Goal: Transaction & Acquisition: Purchase product/service

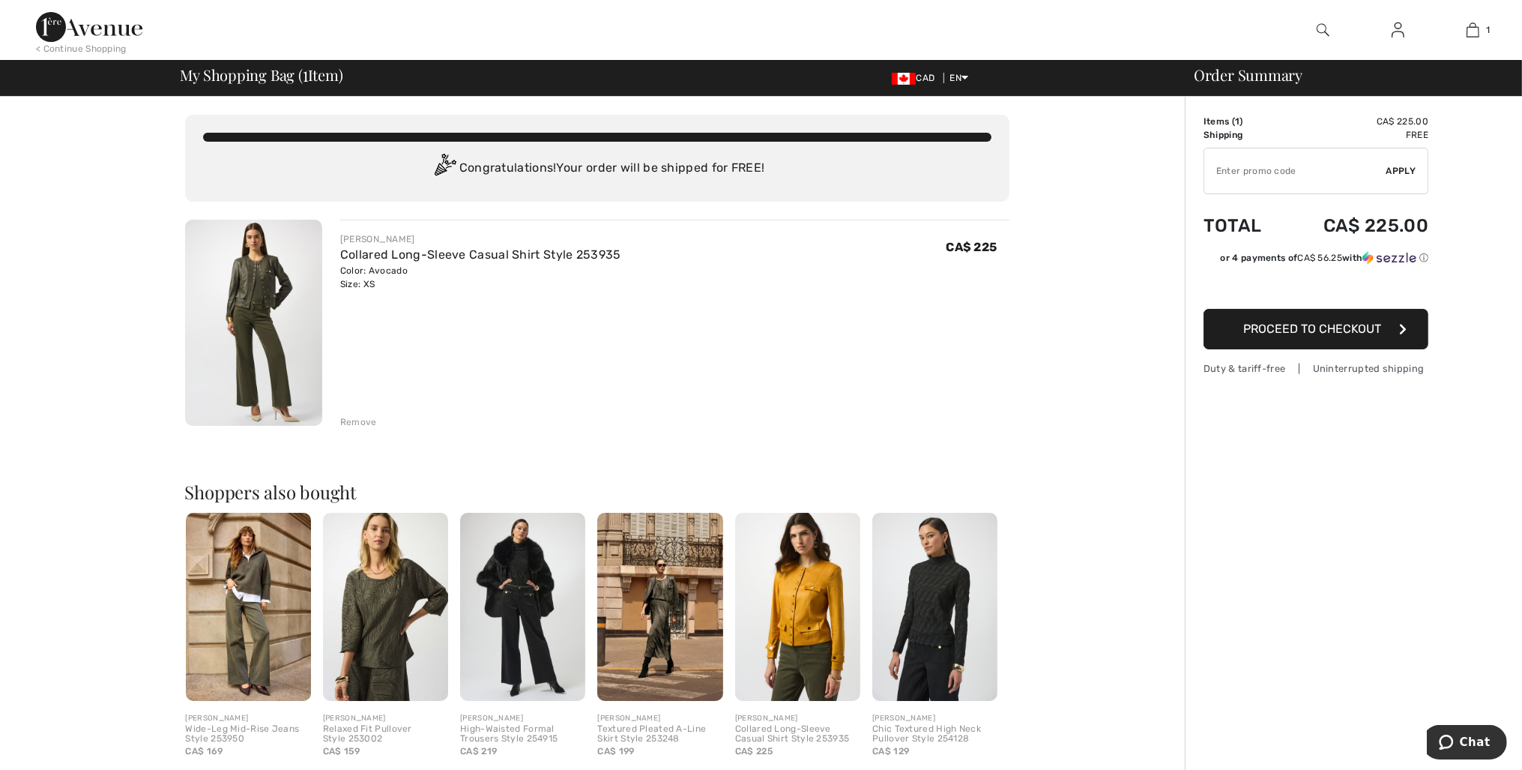
click at [1240, 177] on input "TEXT" at bounding box center [1295, 170] width 182 height 45
type input "LIVE10"
click at [1394, 178] on span "Apply" at bounding box center [1401, 170] width 30 height 13
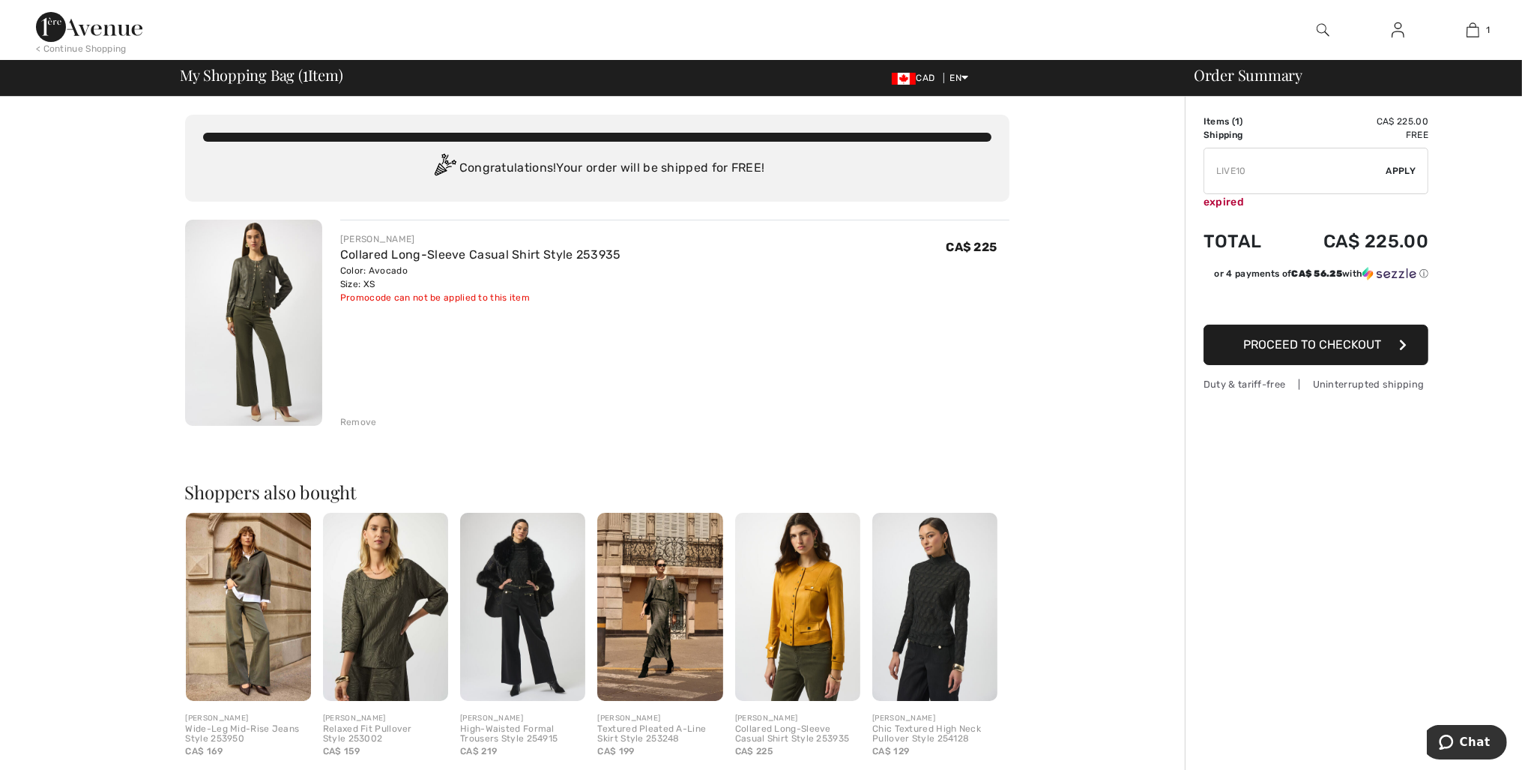
click at [1394, 34] on img at bounding box center [1397, 30] width 13 height 18
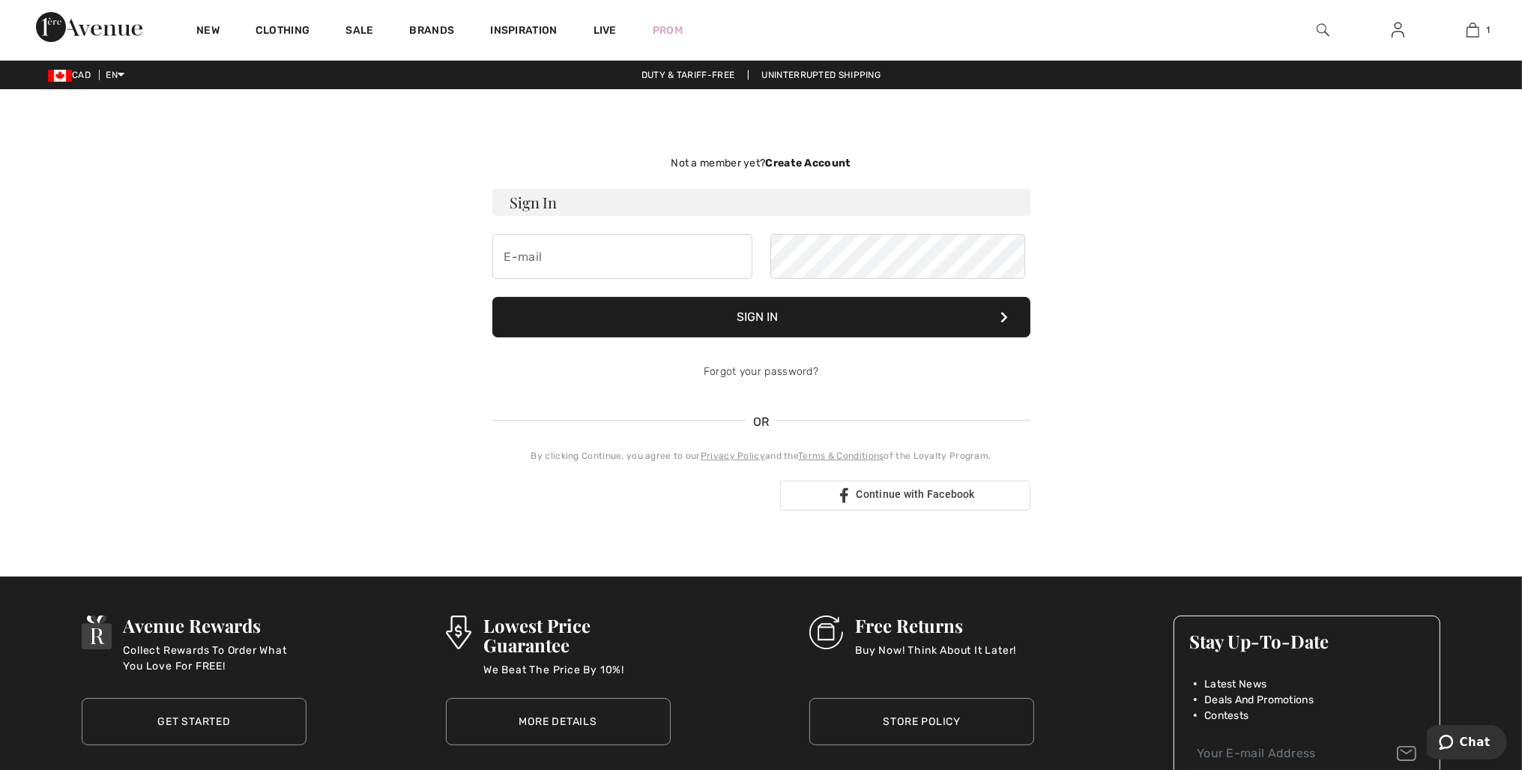
click at [580, 216] on h3 "Sign In" at bounding box center [761, 202] width 538 height 27
click at [562, 279] on input "email" at bounding box center [622, 256] width 260 height 45
type input "[EMAIL_ADDRESS][DOMAIN_NAME]"
click at [492, 297] on button "Sign In" at bounding box center [761, 317] width 538 height 40
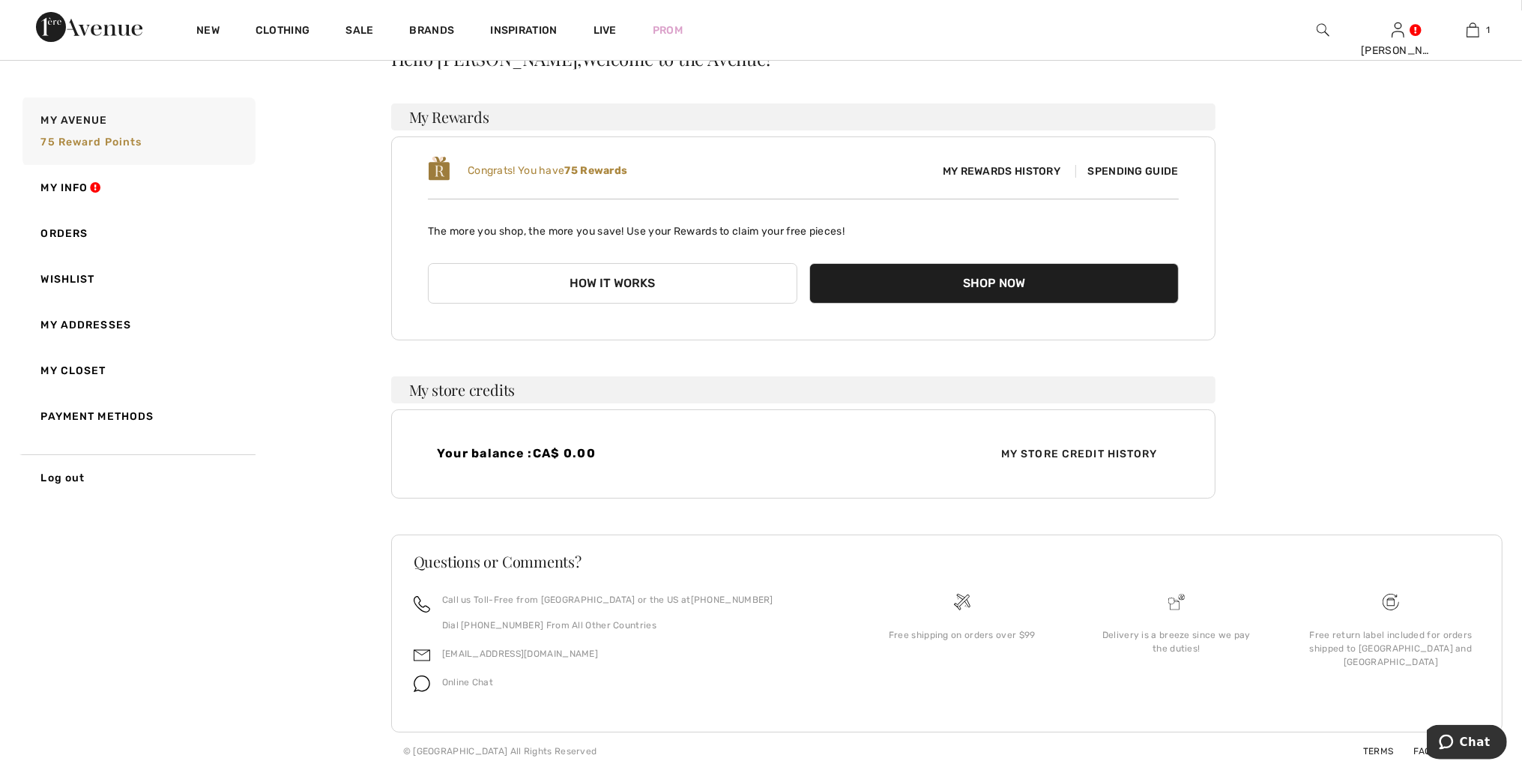
scroll to position [129, 0]
click at [1120, 165] on span "Spending Guide" at bounding box center [1126, 171] width 103 height 13
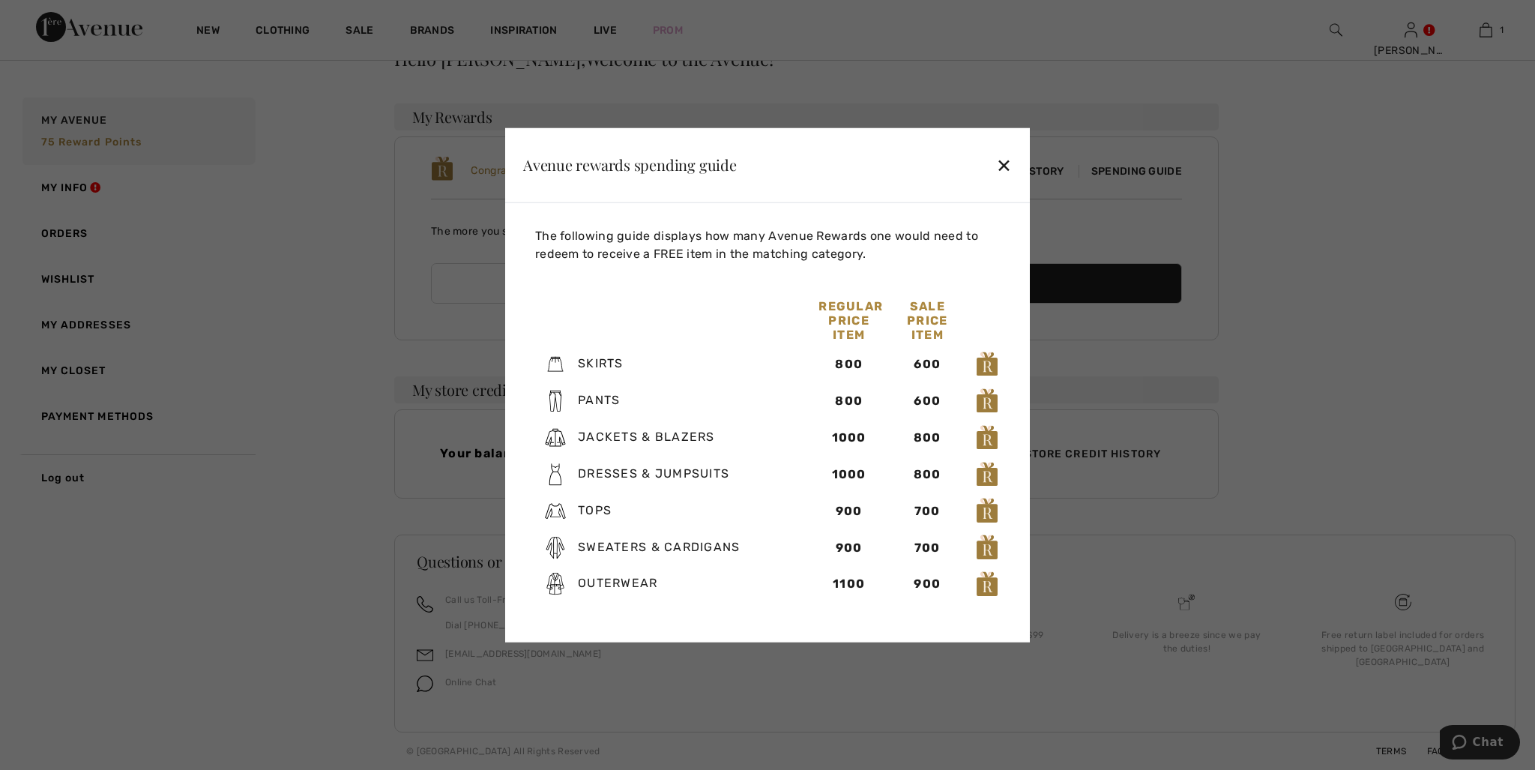
click at [997, 154] on div "✕" at bounding box center [1004, 164] width 16 height 31
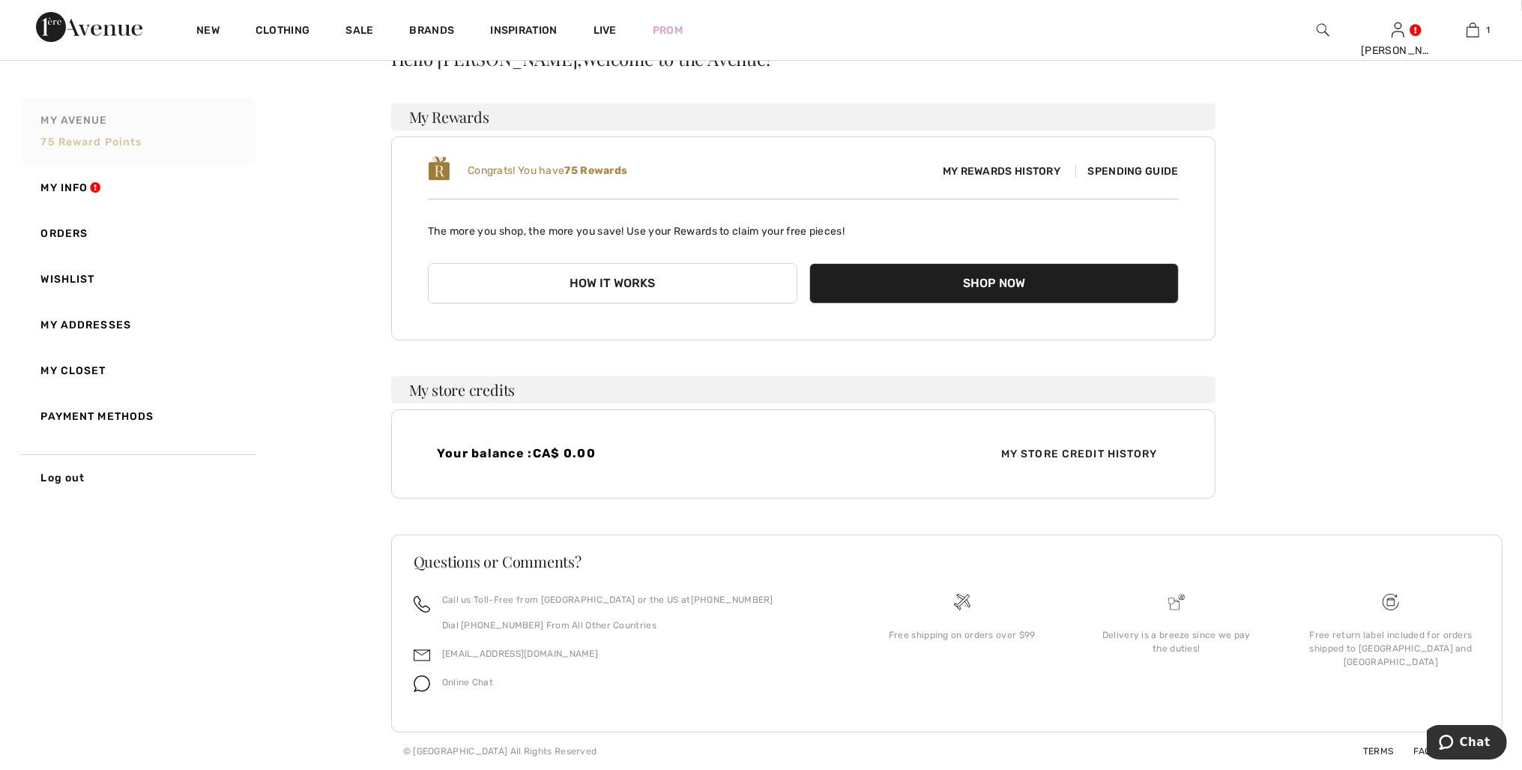
click at [106, 143] on span "75 Reward points" at bounding box center [91, 142] width 101 height 13
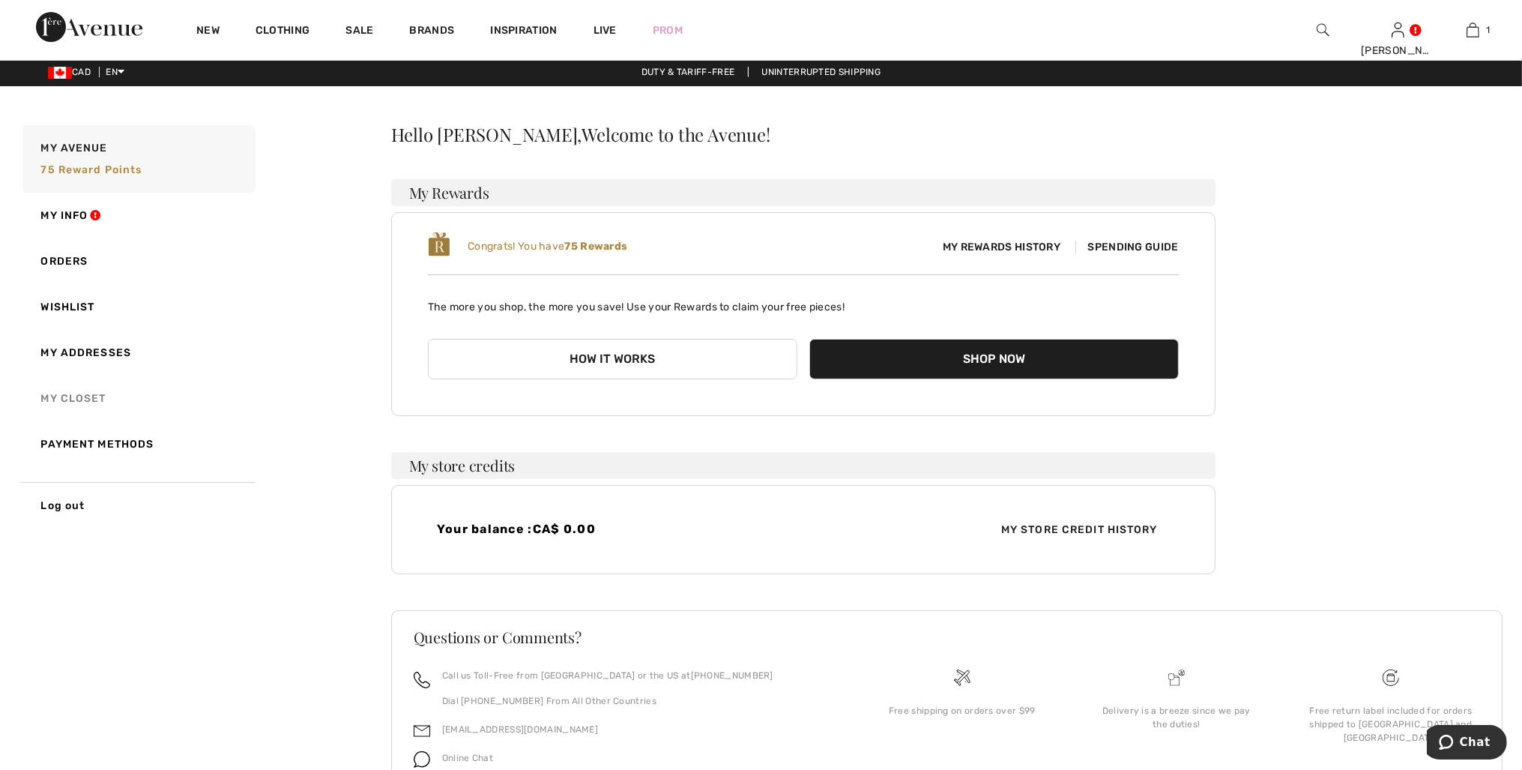
click at [85, 405] on link "My Closet" at bounding box center [137, 398] width 236 height 46
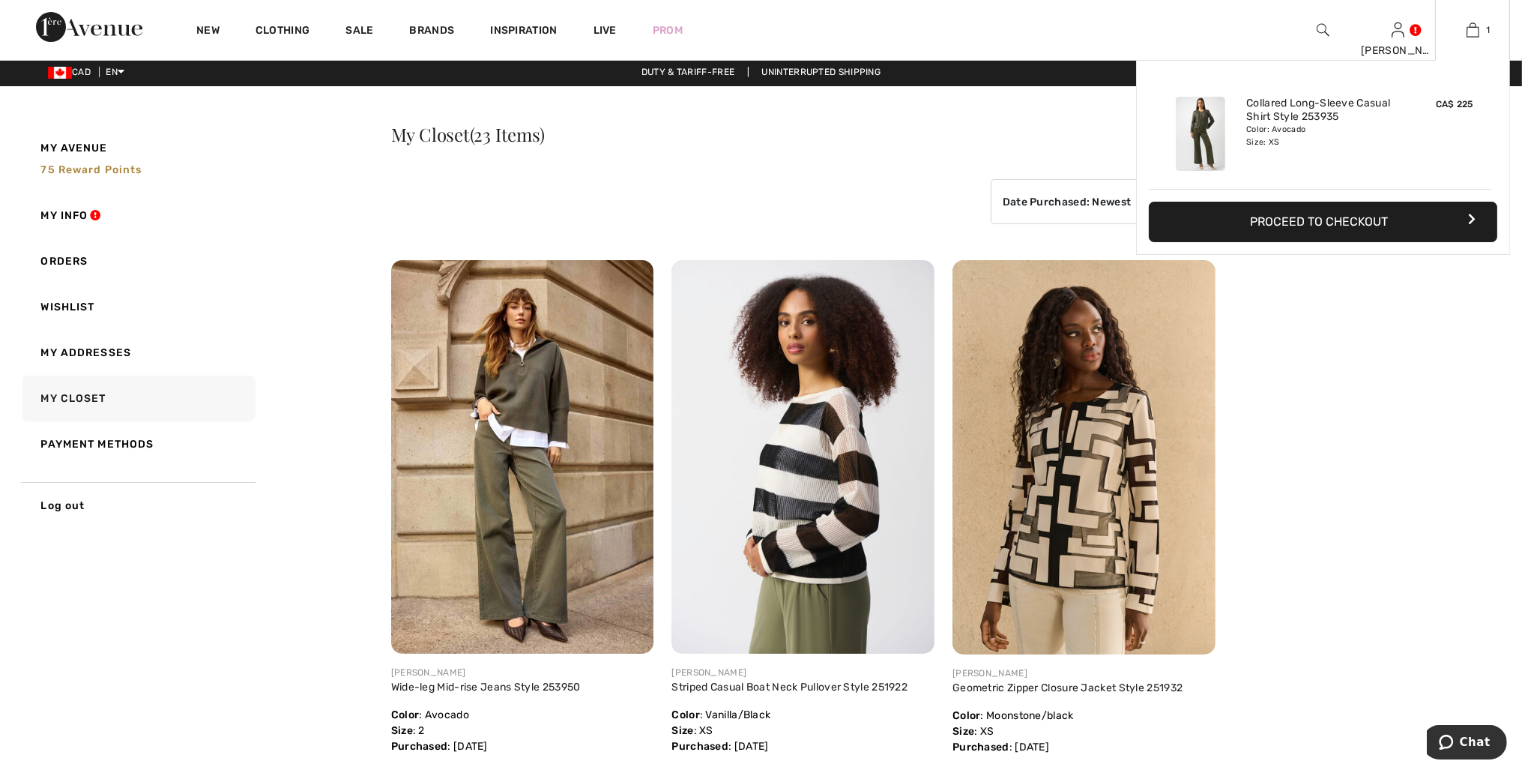
click at [1357, 242] on button "Proceed to Checkout" at bounding box center [1323, 222] width 348 height 40
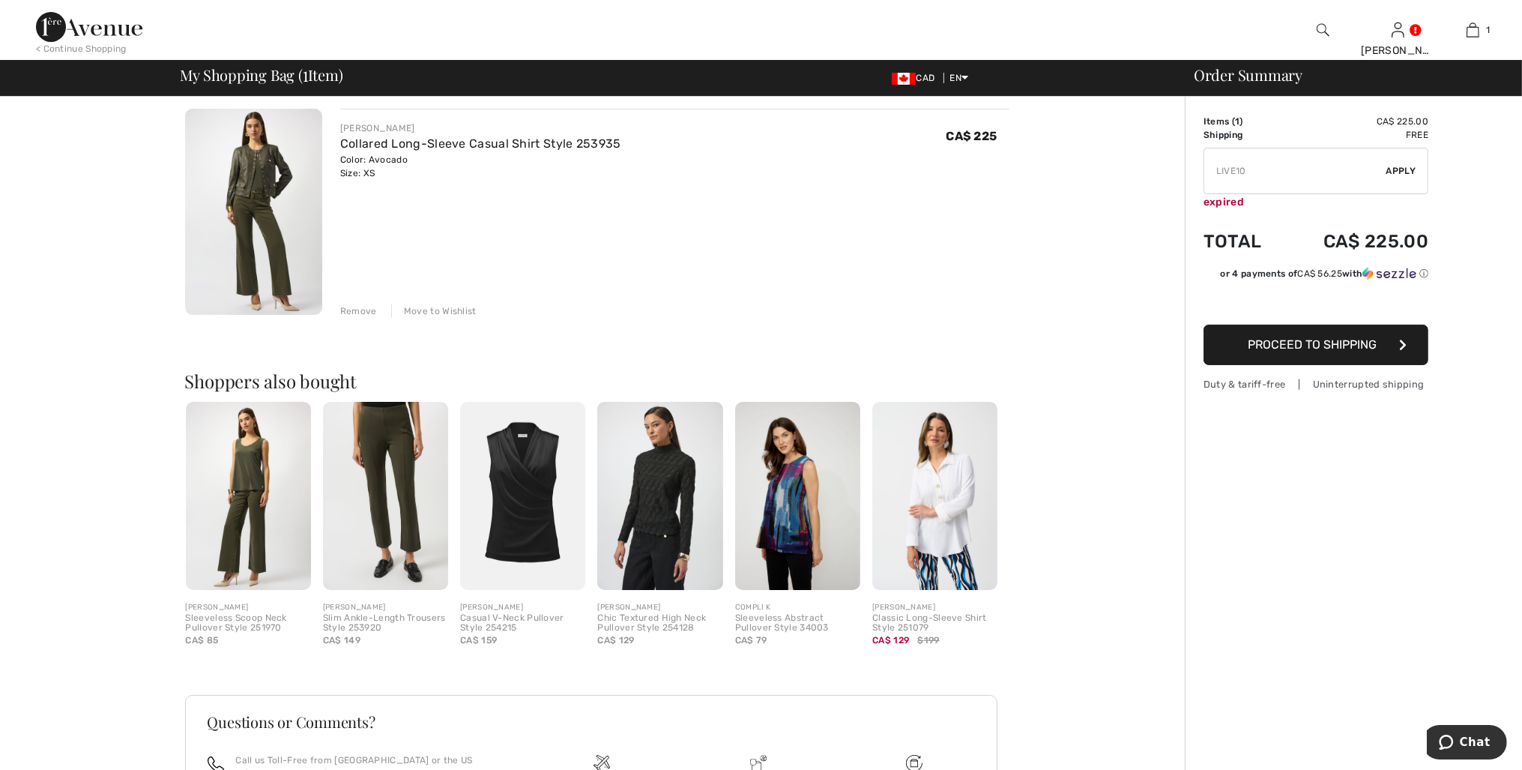
scroll to position [129, 0]
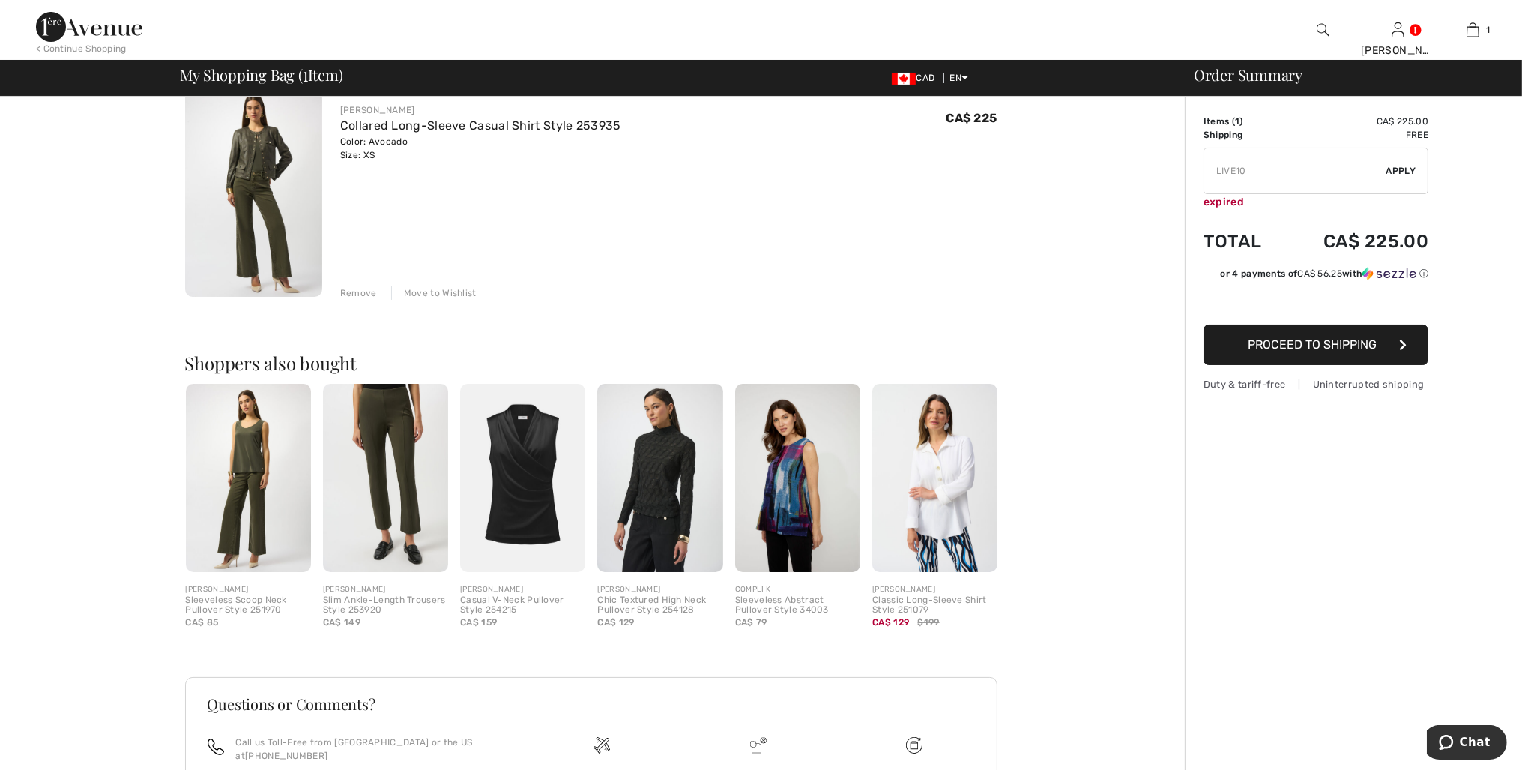
click at [1401, 352] on button "Proceed to Shipping" at bounding box center [1315, 344] width 225 height 40
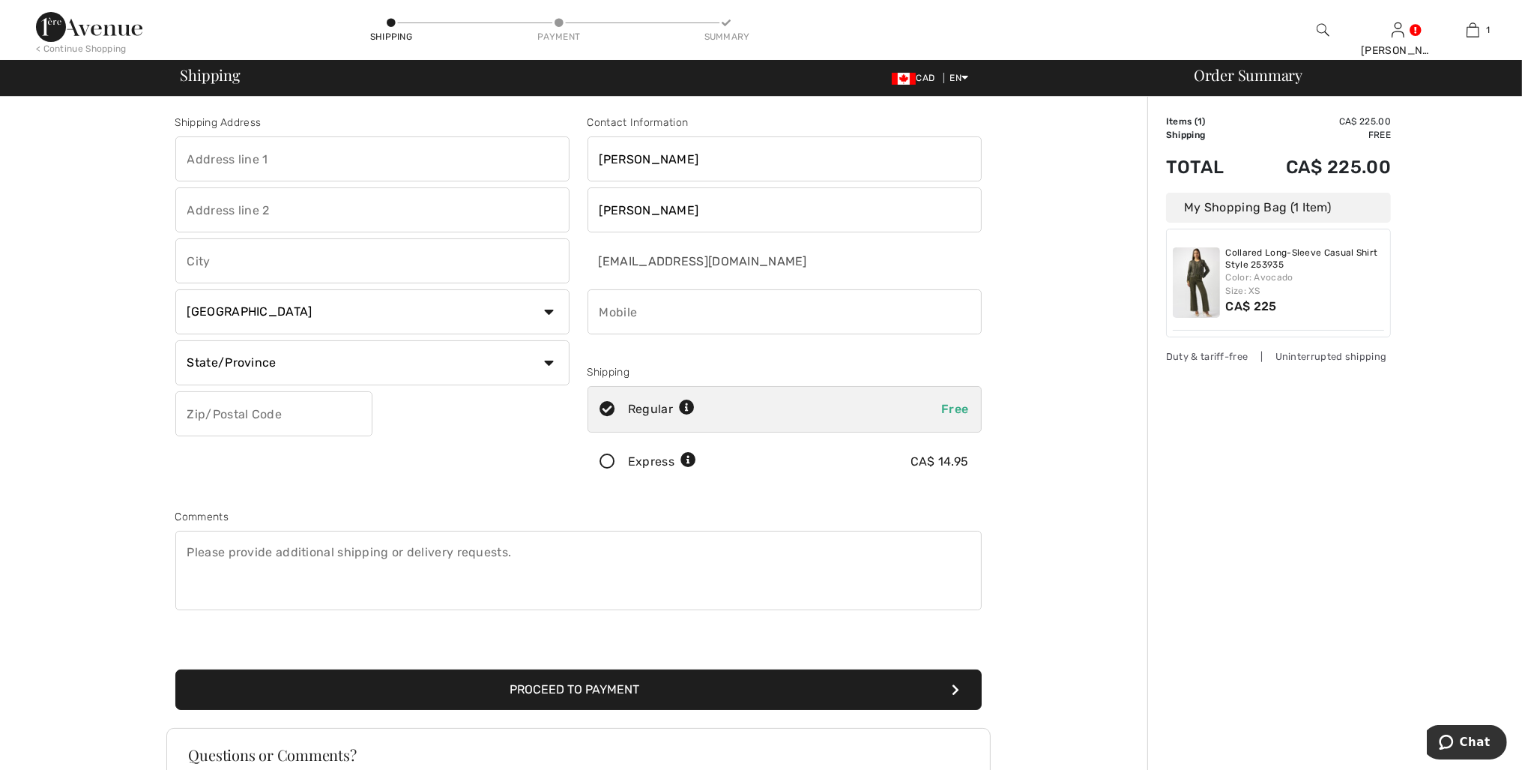
click at [196, 172] on input "text" at bounding box center [372, 158] width 394 height 45
type input "Box 534"
click at [205, 274] on input "text" at bounding box center [372, 260] width 394 height 45
type input "Consort"
click at [175, 340] on select "State/Province Alberta British Columbia Manitoba New Brunswick Newfoundland and…" at bounding box center [372, 362] width 394 height 45
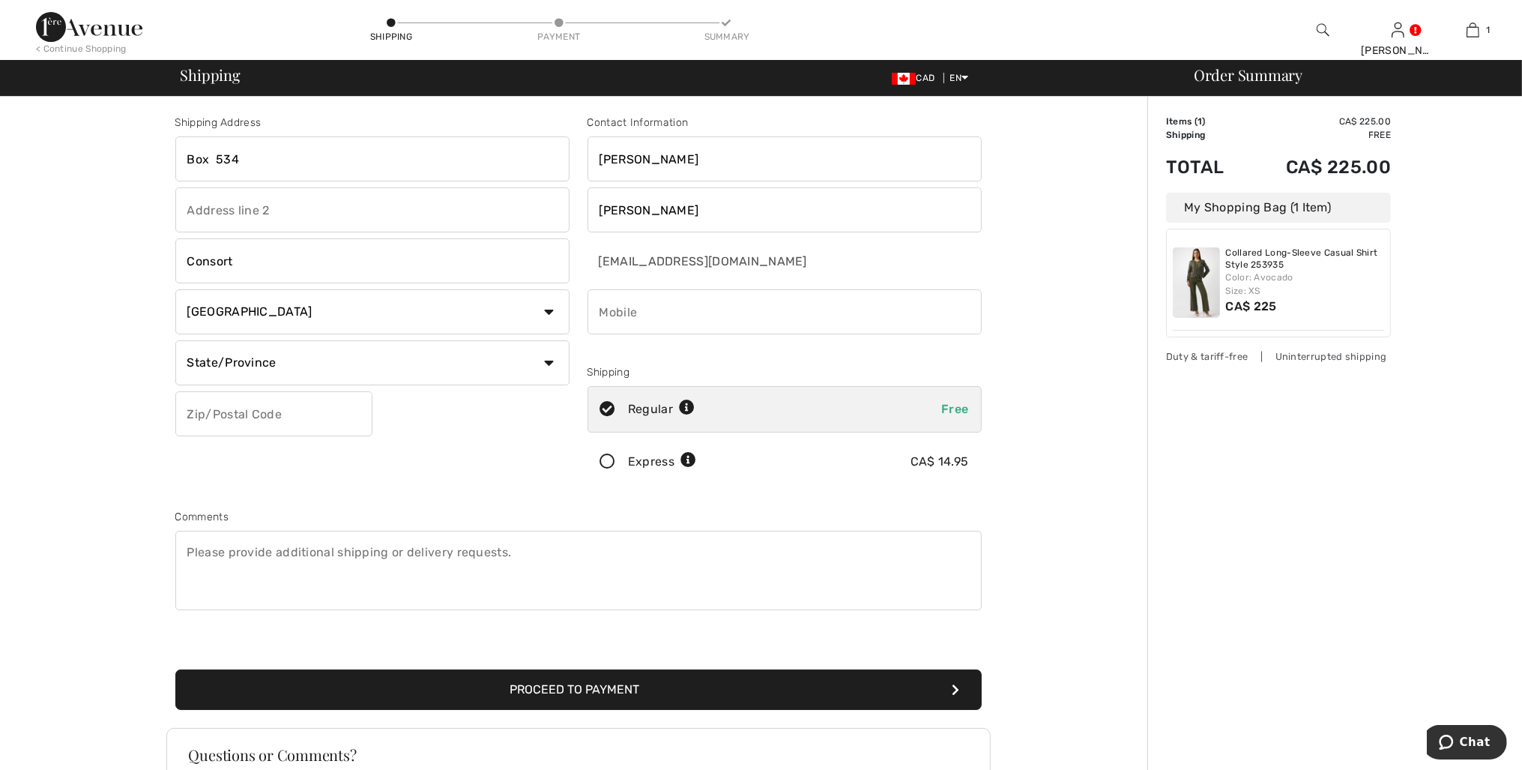
select select "AB"
click option "Alberta" at bounding box center [0, 0] width 0 height 0
click at [220, 436] on input "text" at bounding box center [273, 413] width 197 height 45
type input "T0C 1B0"
click at [506, 514] on div "Shipping Address Box 534 Consort Country Canada United States Afghanistan Aland…" at bounding box center [578, 403] width 824 height 649
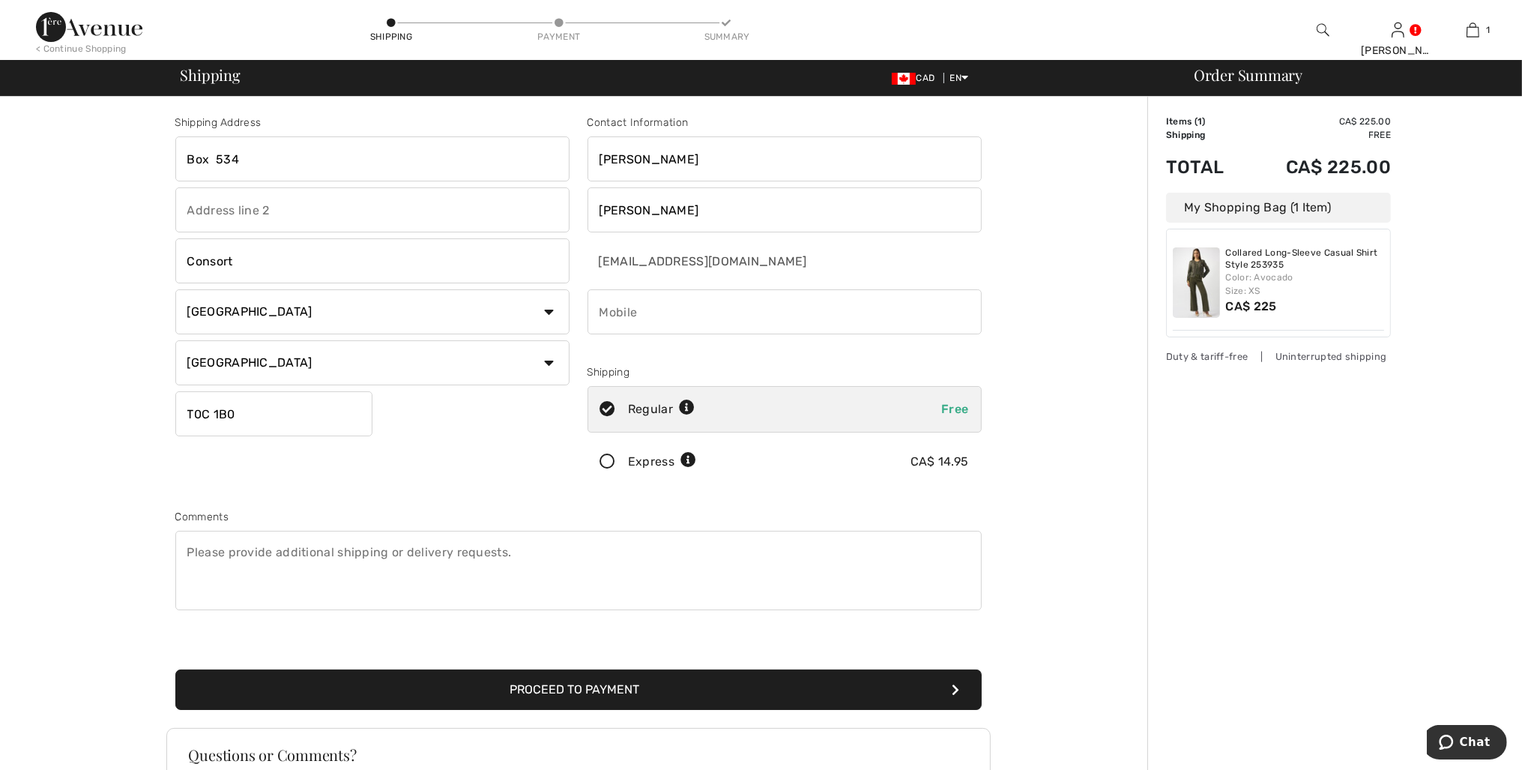
click at [620, 329] on input "phone" at bounding box center [784, 311] width 394 height 45
type input "[PHONE_NUMBER]"
click at [1114, 426] on div "Shipping Address Box 534 Consort Country [GEOGRAPHIC_DATA] [GEOGRAPHIC_DATA] [G…" at bounding box center [578, 537] width 1138 height 880
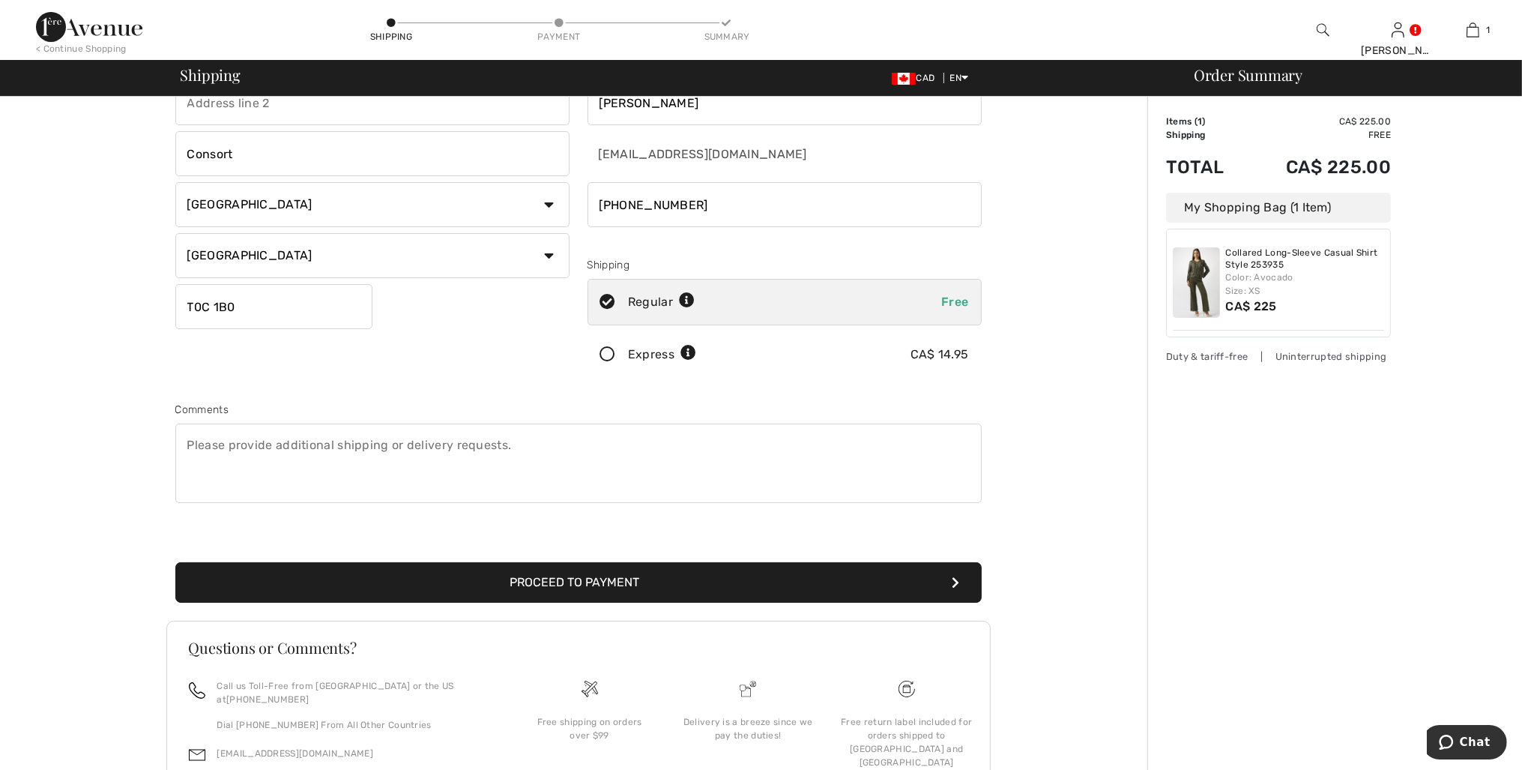
scroll to position [194, 0]
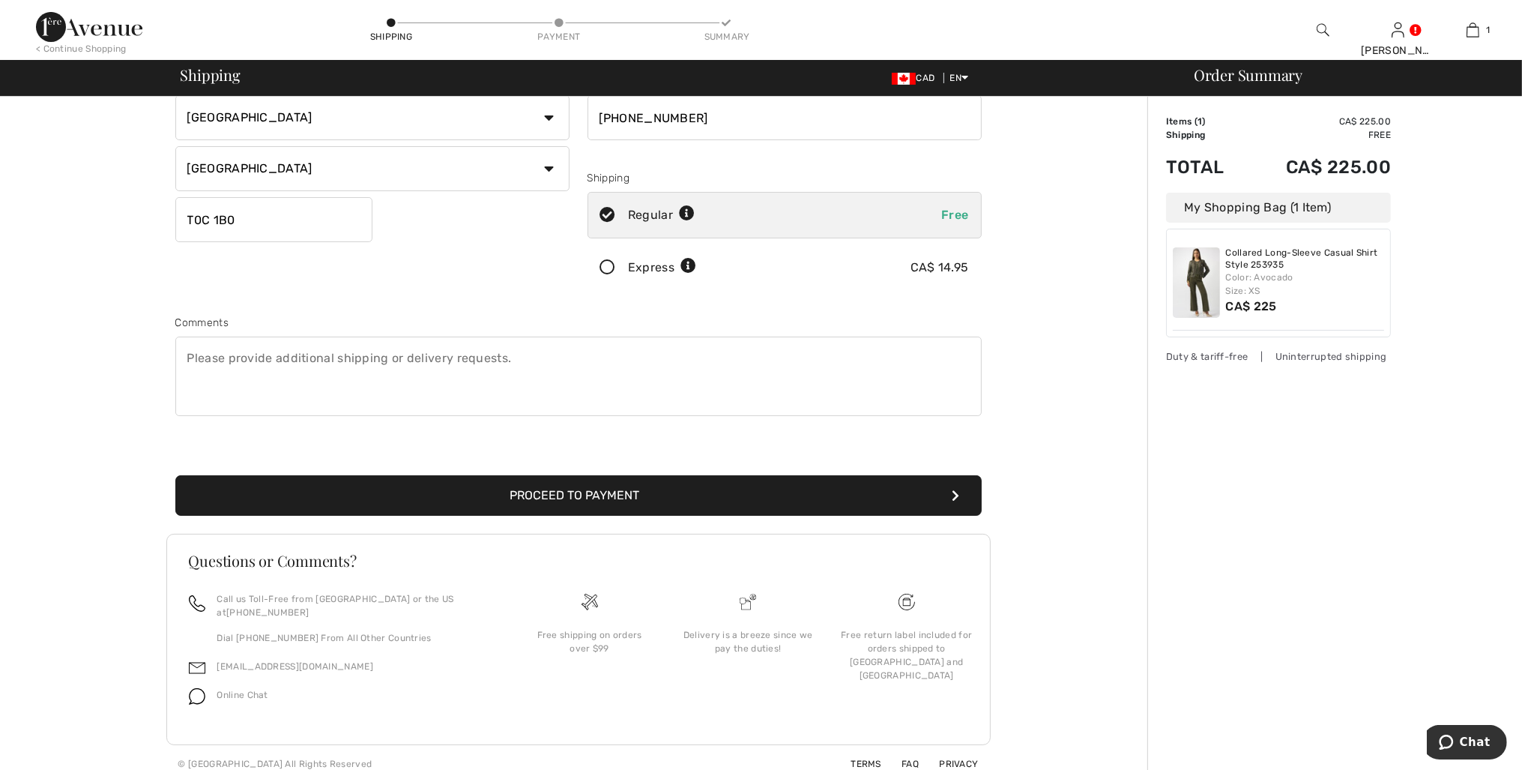
click at [598, 516] on button "Proceed to Payment" at bounding box center [578, 495] width 806 height 40
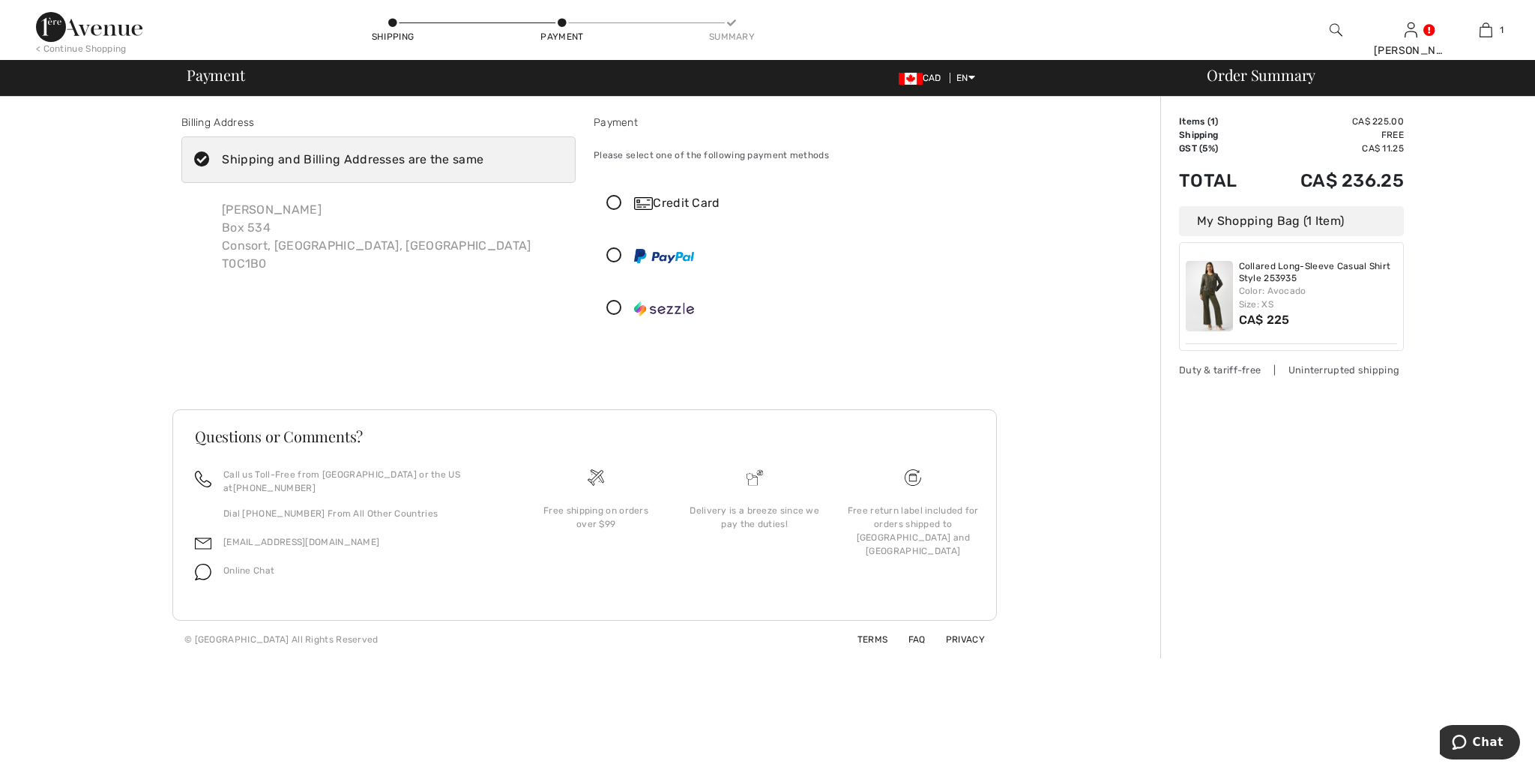
click at [619, 211] on icon at bounding box center [614, 204] width 40 height 16
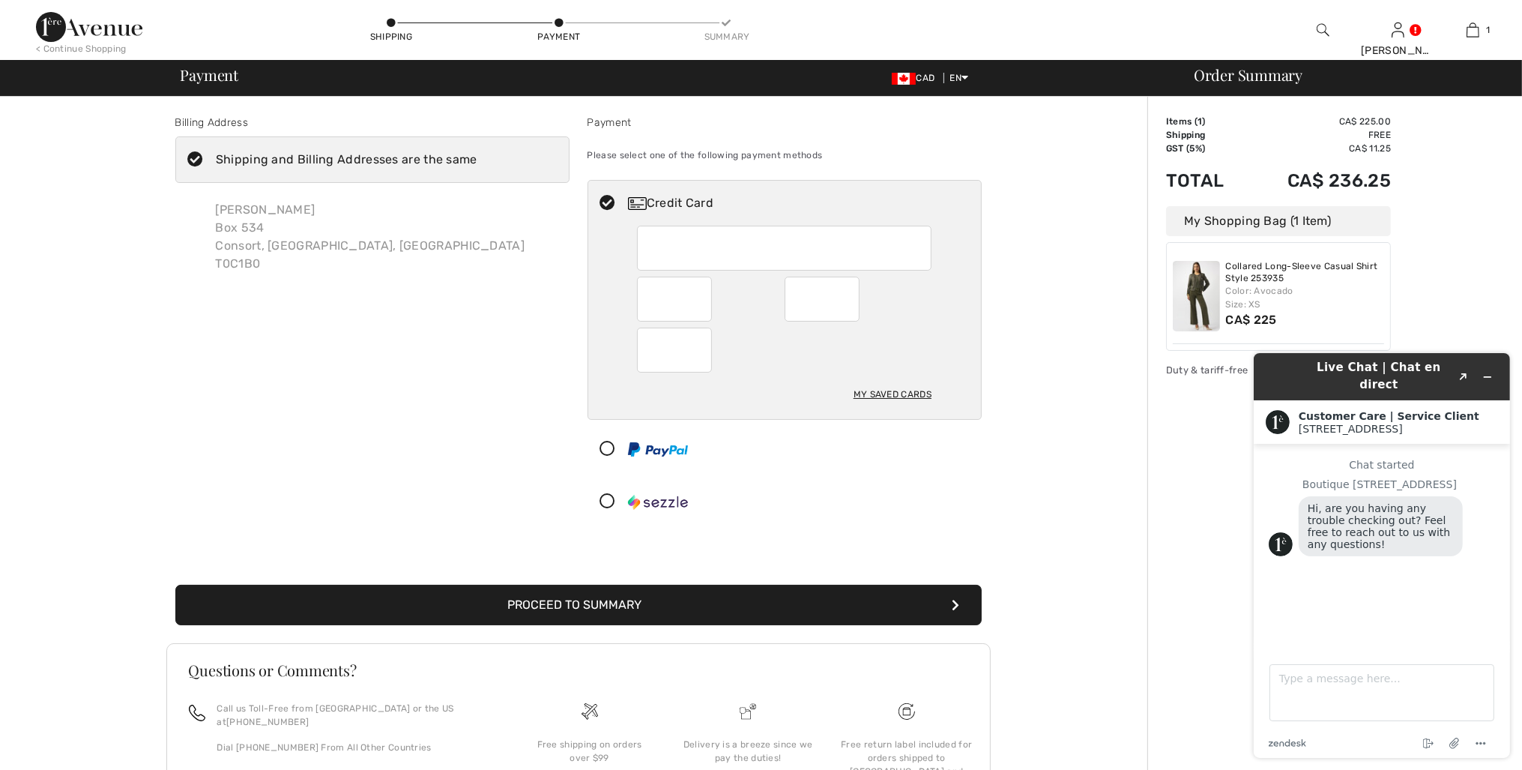
click at [628, 625] on button "Proceed to Summary" at bounding box center [578, 604] width 806 height 40
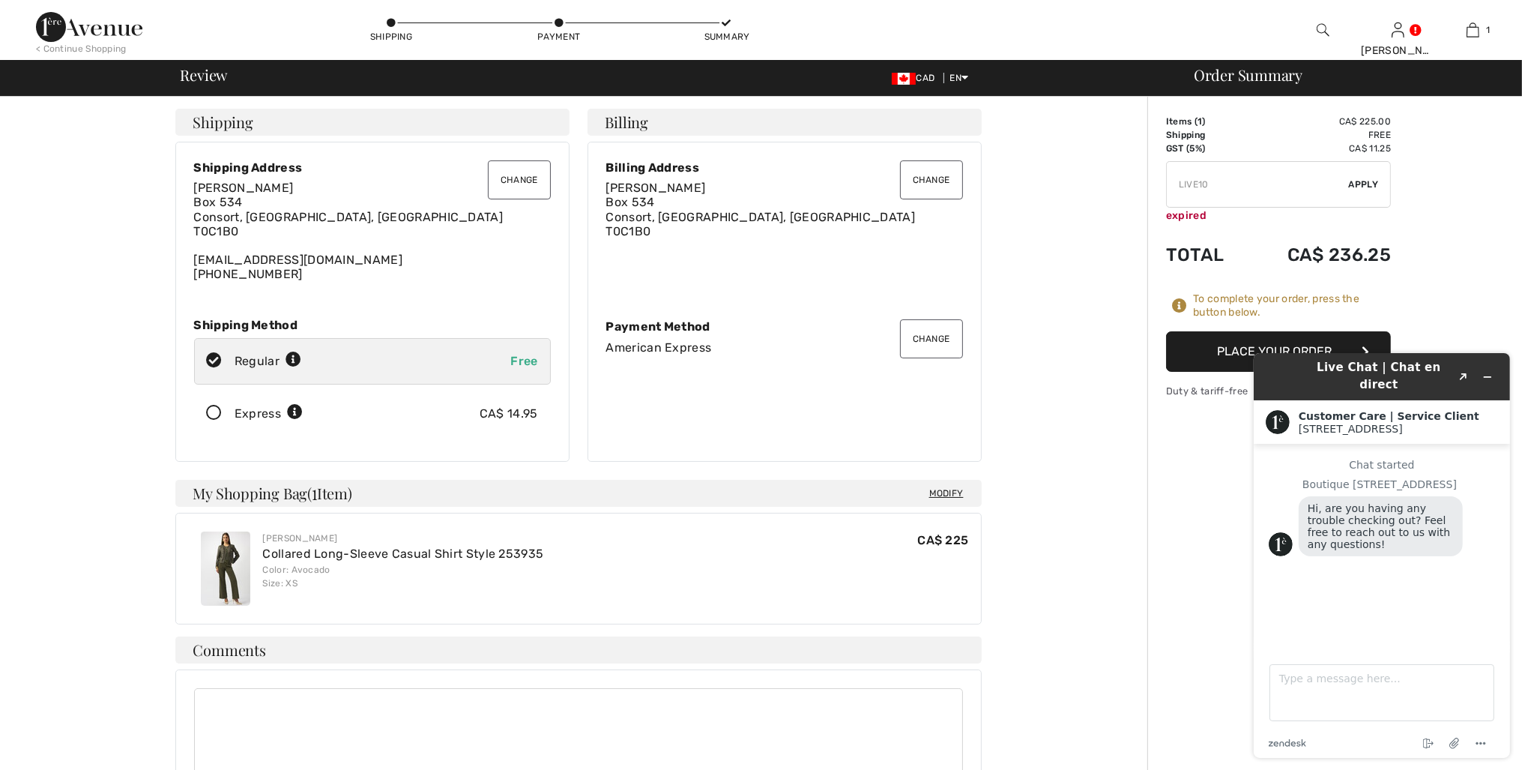
click at [327, 281] on div "[PERSON_NAME] Box 534 Consort, AB, CA T0C1B0 [EMAIL_ADDRESS][DOMAIN_NAME] [PHON…" at bounding box center [372, 231] width 357 height 100
click at [507, 199] on button "Change" at bounding box center [519, 179] width 63 height 39
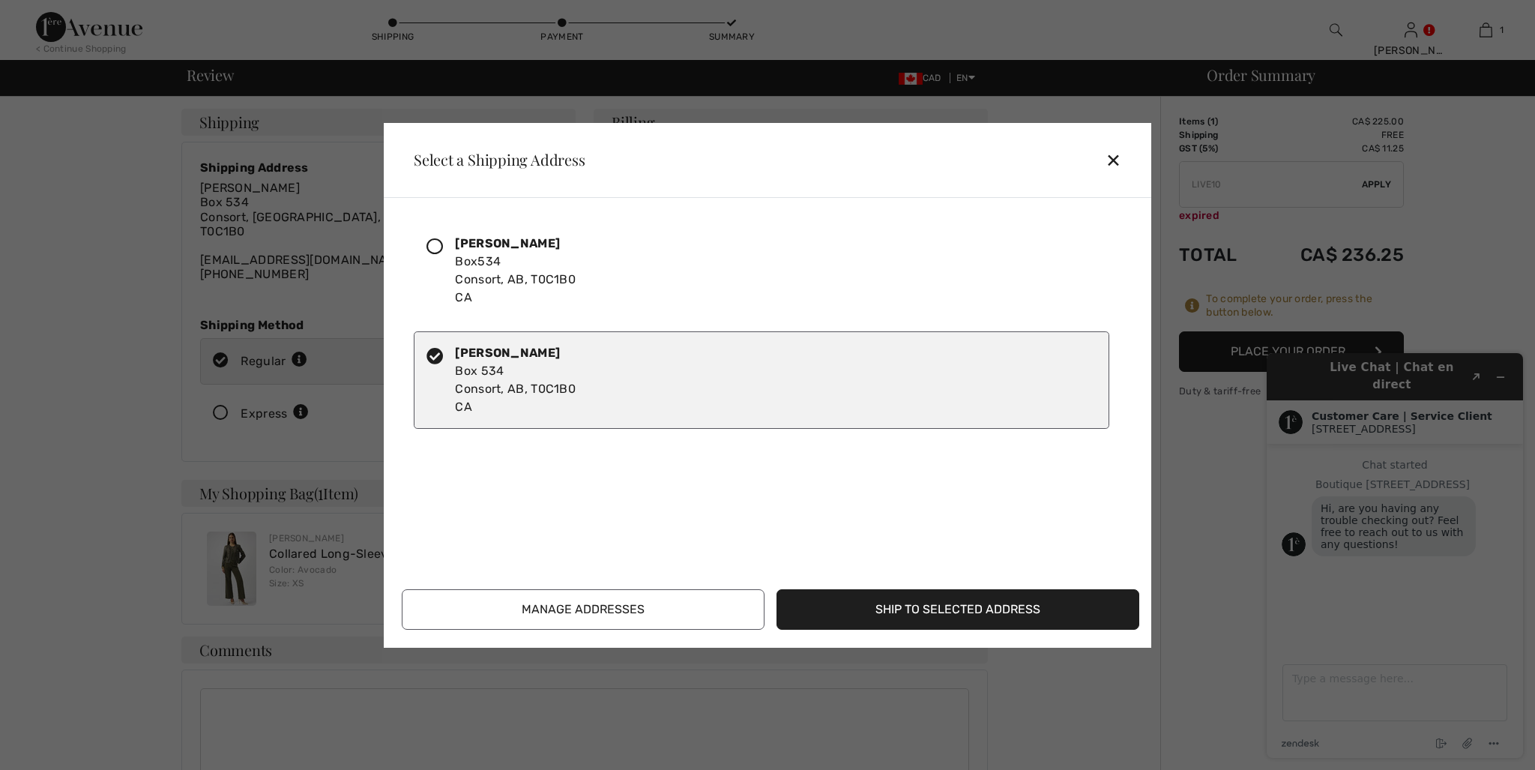
click at [942, 609] on button "Ship to Selected Address" at bounding box center [957, 609] width 363 height 40
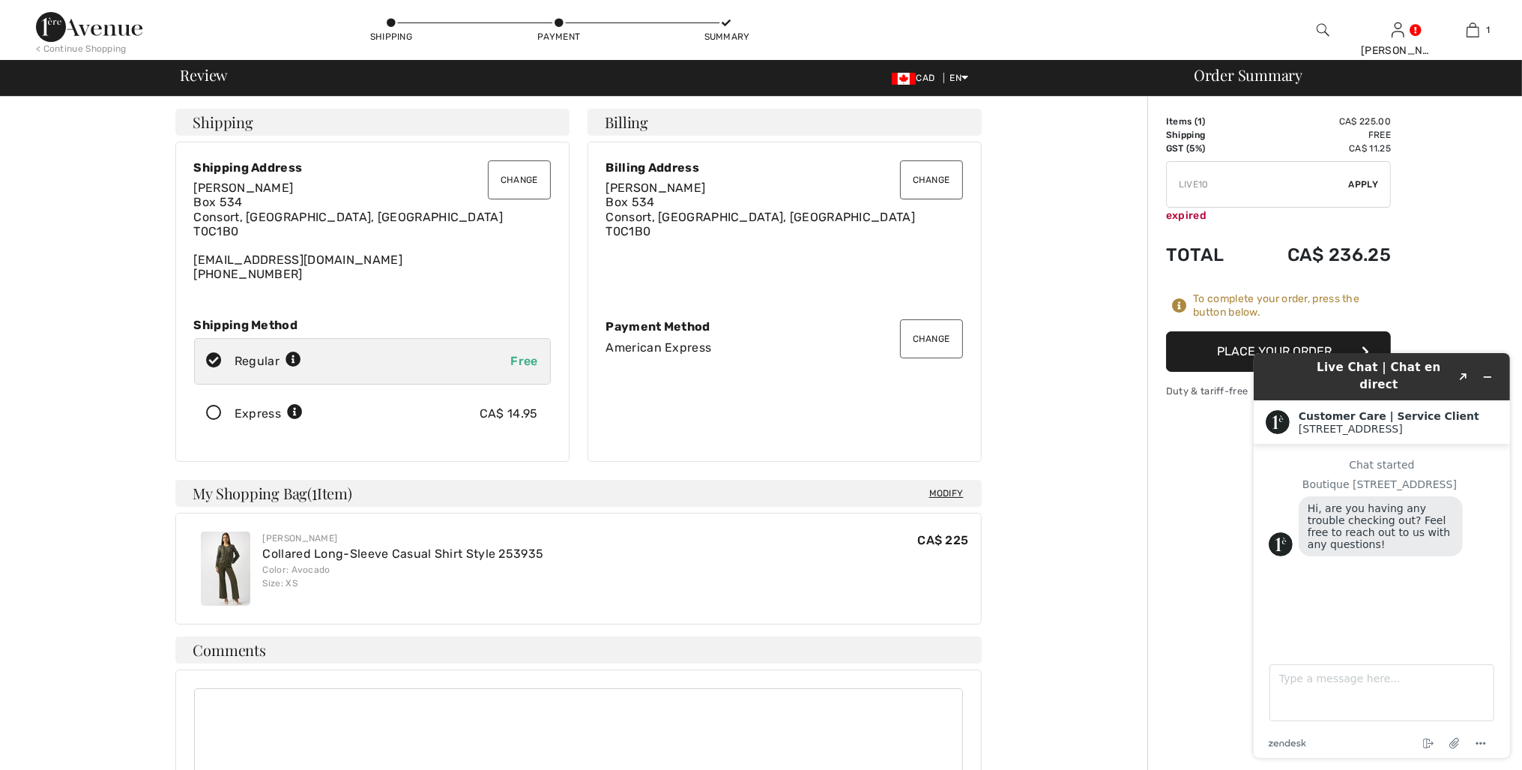
click at [275, 280] on div "Yvonne Isaman Box 534 Consort, AB, CA T0C1B0 isamanyj@gmail.com (128) 403-29575…" at bounding box center [372, 231] width 357 height 100
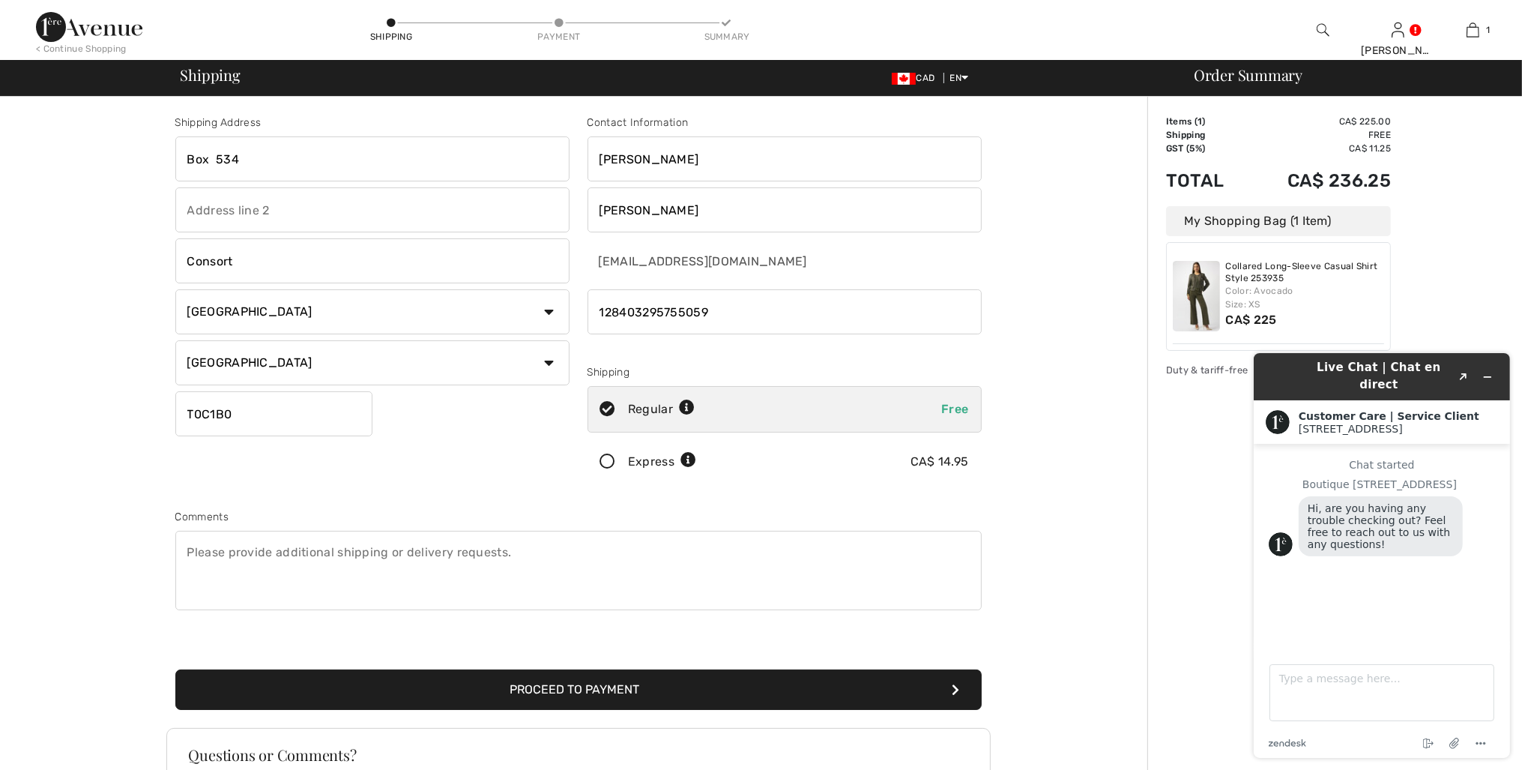
click at [685, 334] on input "phone" at bounding box center [784, 311] width 394 height 45
click at [728, 322] on input "phone" at bounding box center [784, 311] width 394 height 45
type input "1"
type input "1 (403) 575-5059"
click at [1042, 368] on div "Shipping Address Box 534 Consort Country Canada United States Afghanistan Aland…" at bounding box center [578, 537] width 1138 height 880
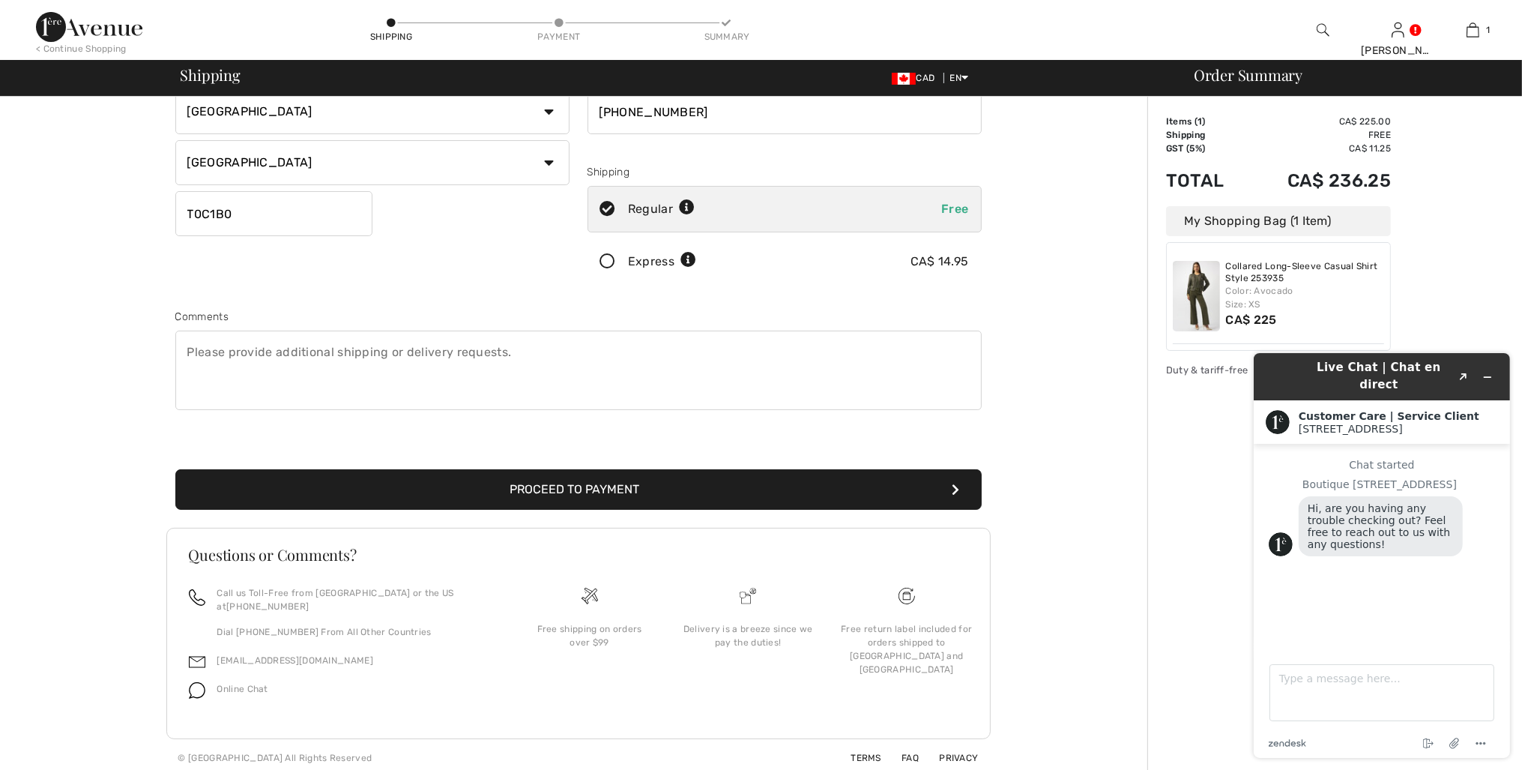
scroll to position [279, 0]
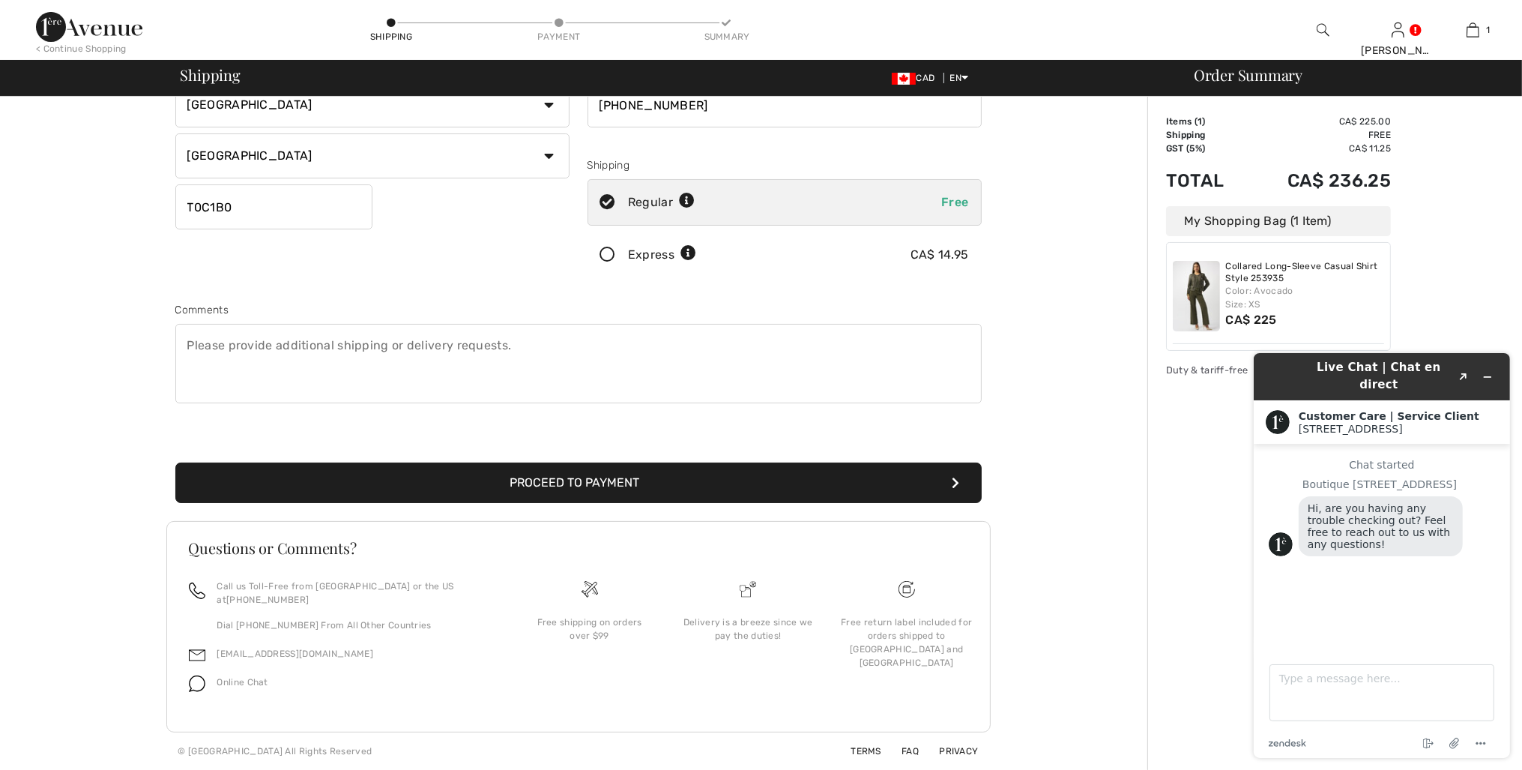
click at [596, 462] on button "Proceed to Payment" at bounding box center [578, 482] width 806 height 40
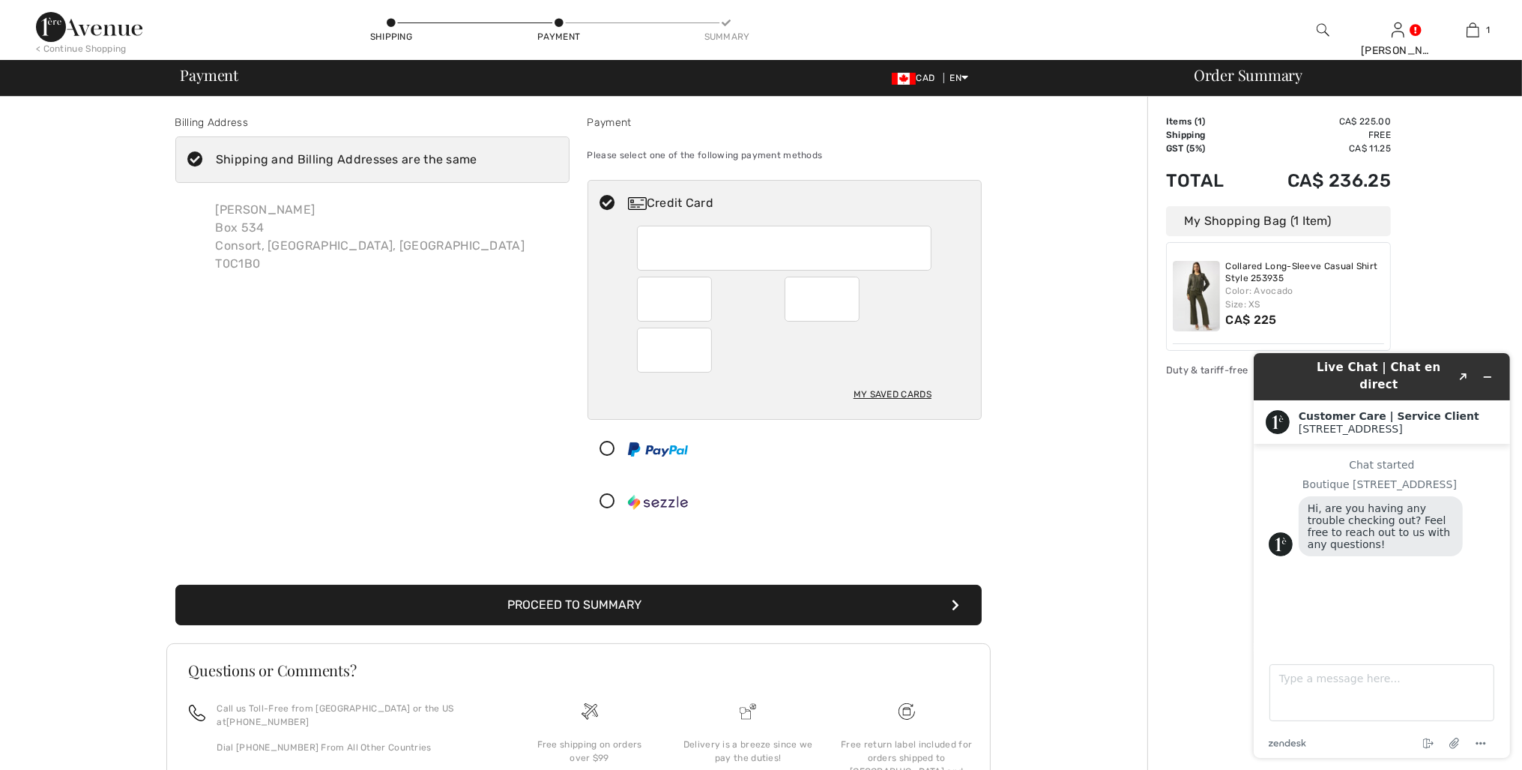
click at [703, 312] on div at bounding box center [674, 298] width 75 height 45
radio input "true"
click at [1028, 364] on div "Billing Address Shipping and Billing Addresses are the same Yvonne Isaman Box 5…" at bounding box center [578, 494] width 1138 height 795
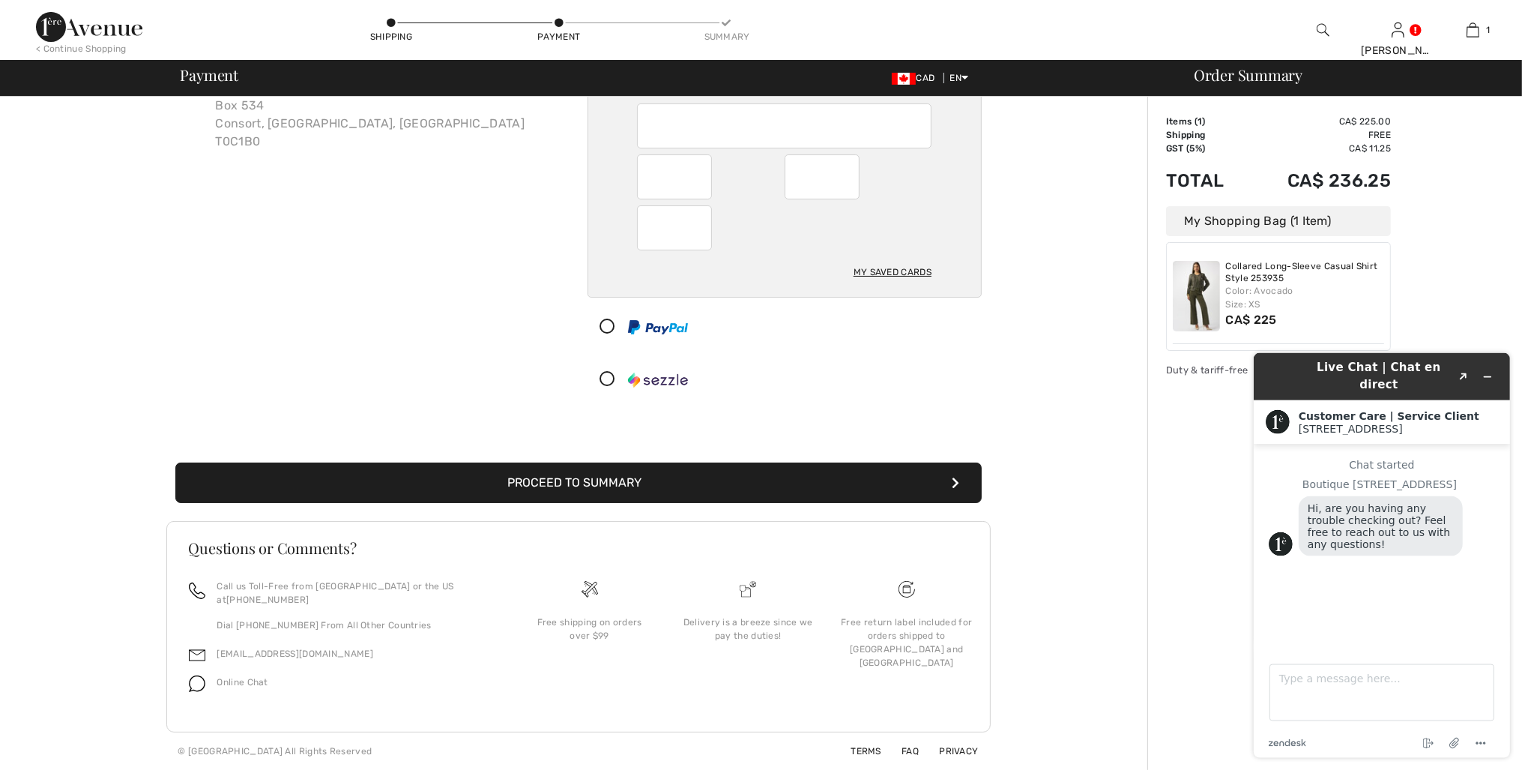
scroll to position [129, 0]
click at [591, 503] on button "Proceed to Summary" at bounding box center [578, 482] width 806 height 40
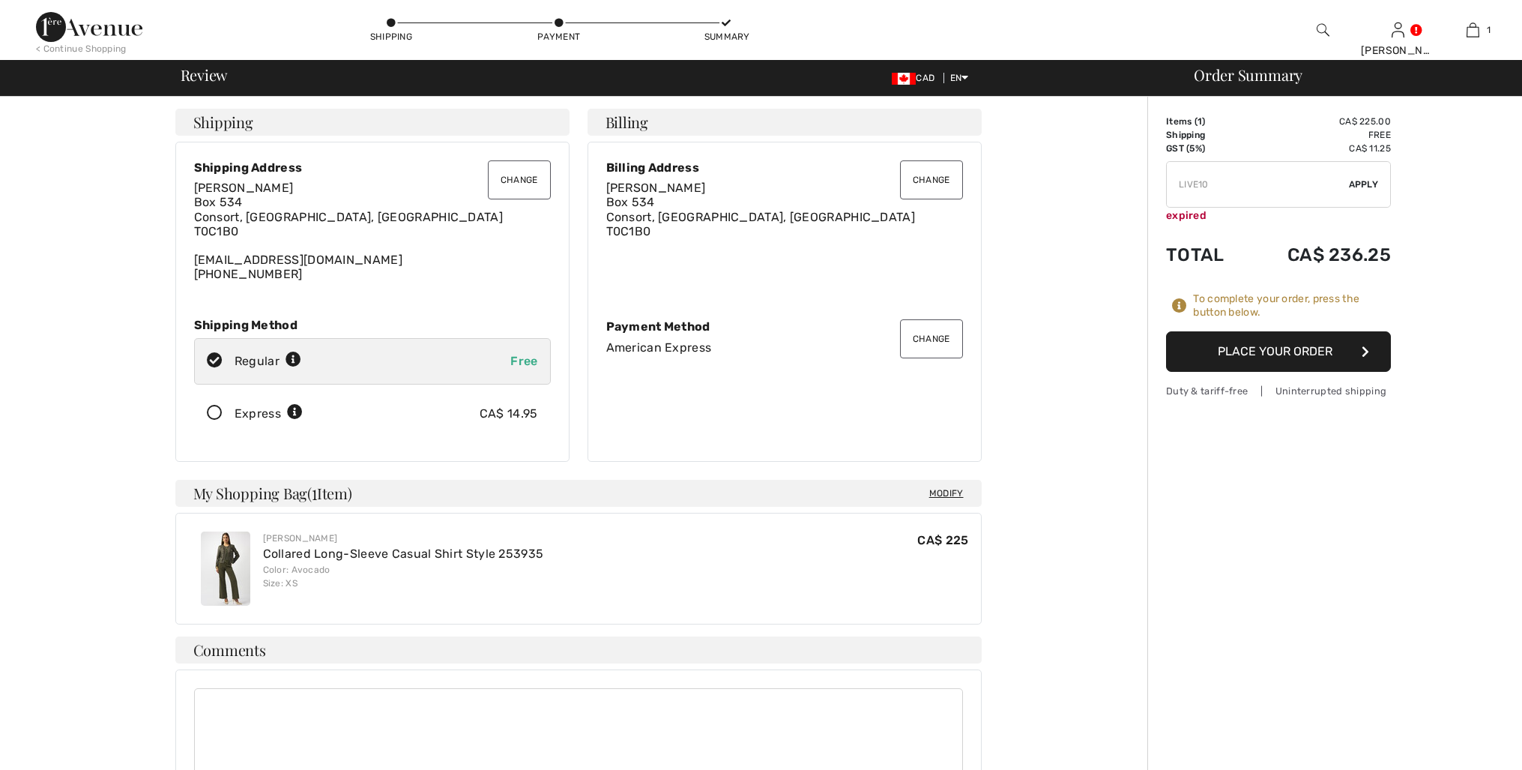
checkbox input "true"
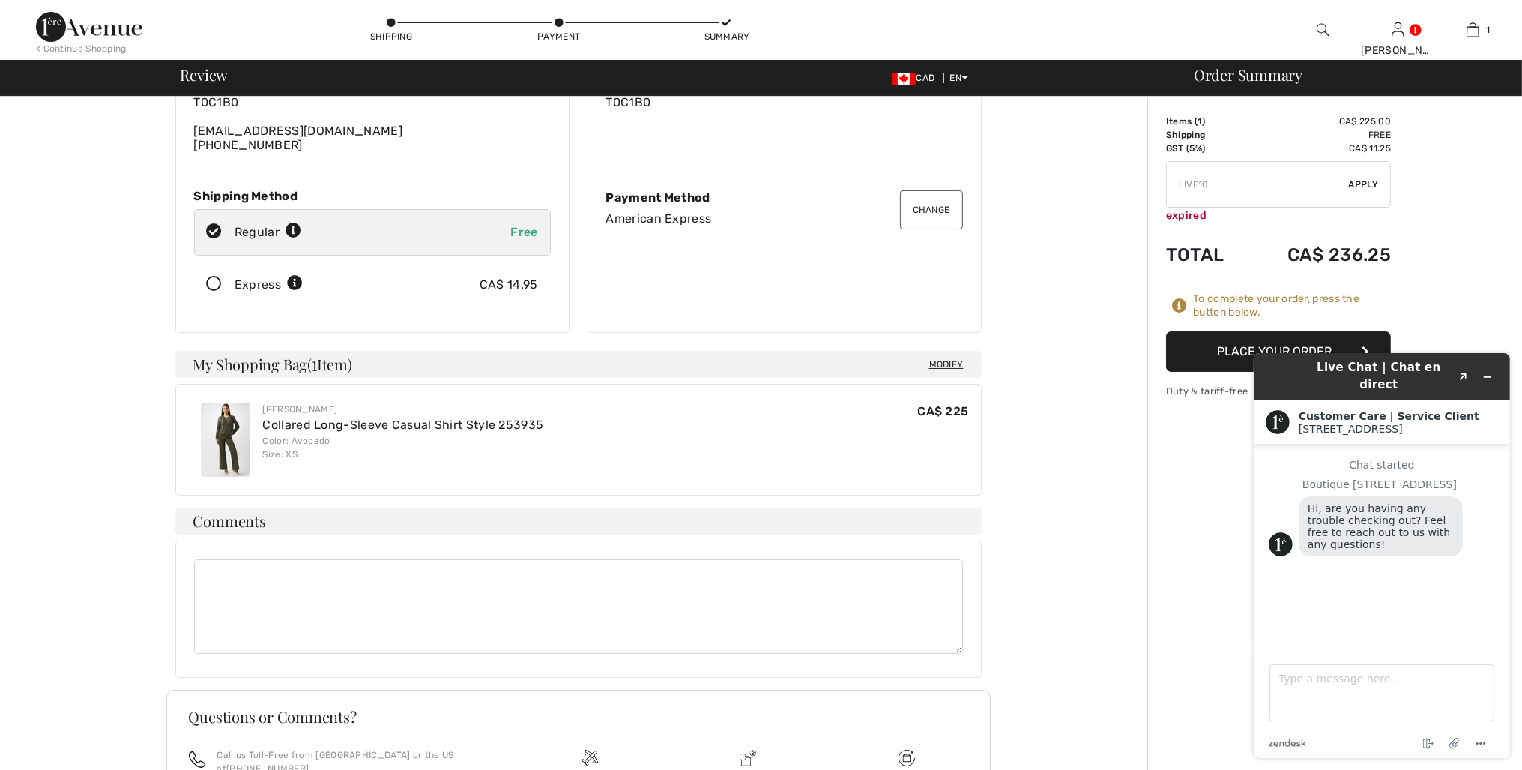
scroll to position [194, 0]
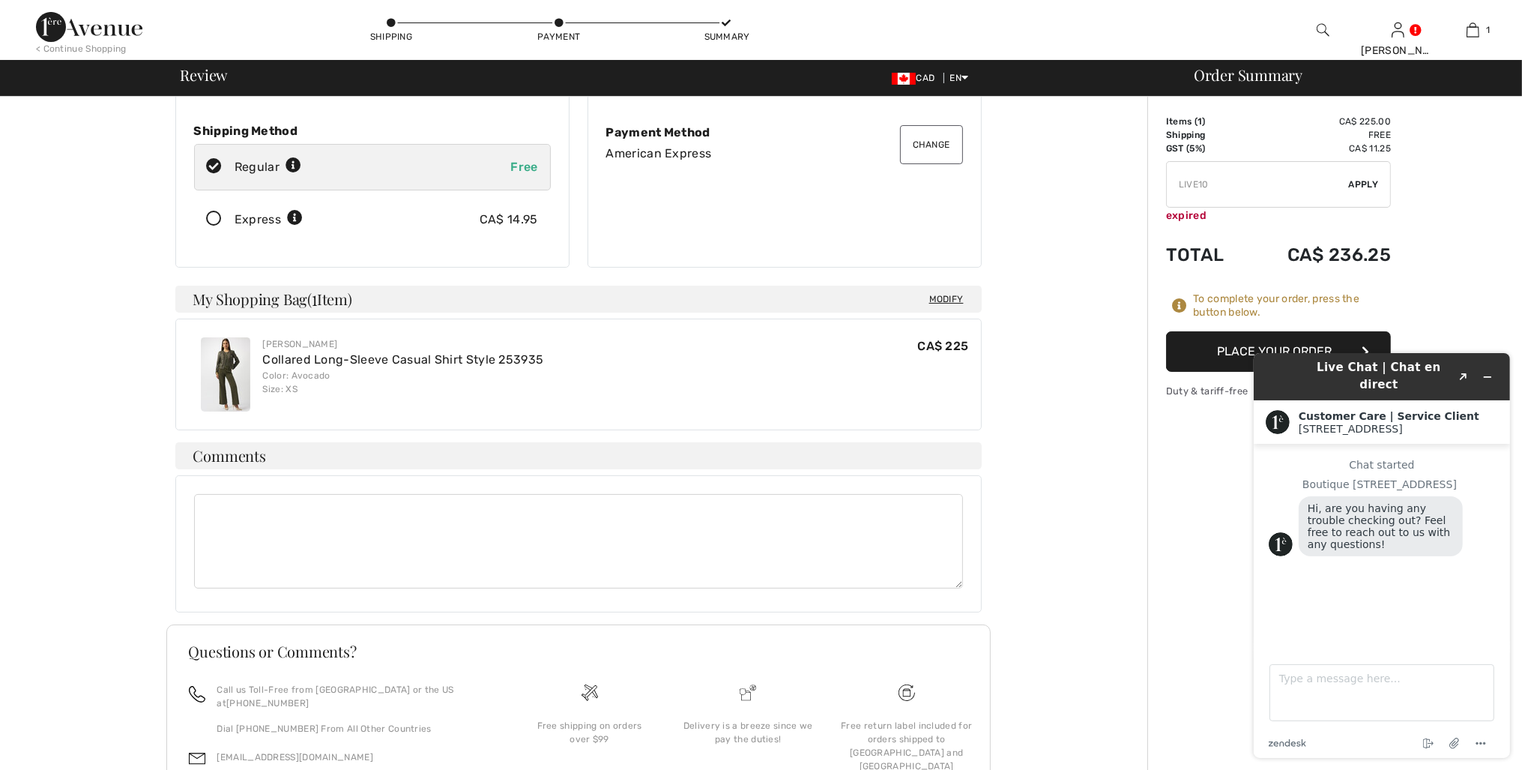
click at [1516, 302] on div "Order Summary Details Items ( 1 ) CA$ 225.00 Promo code CA$ 0.00 Shipping Free …" at bounding box center [1334, 388] width 375 height 970
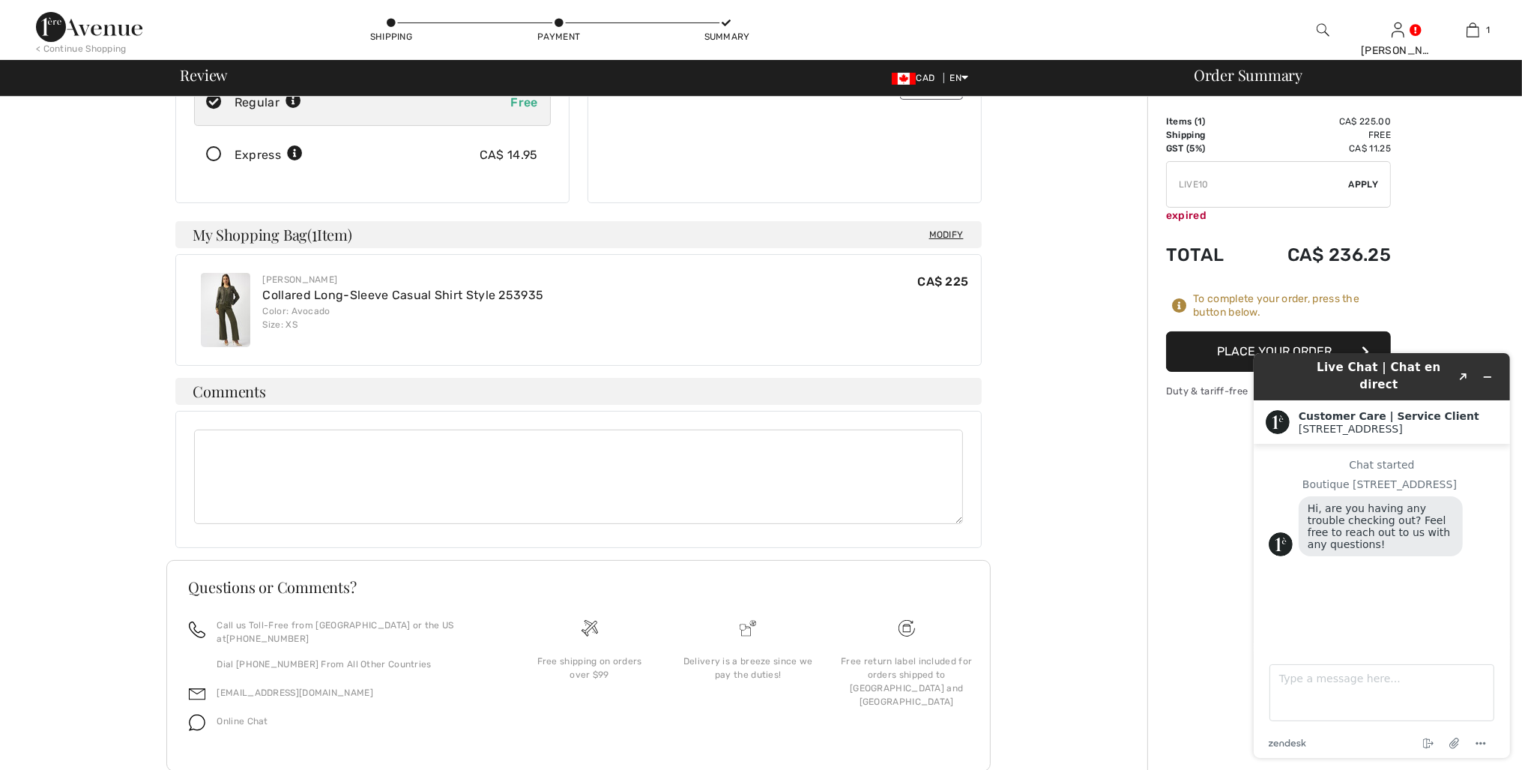
scroll to position [390, 0]
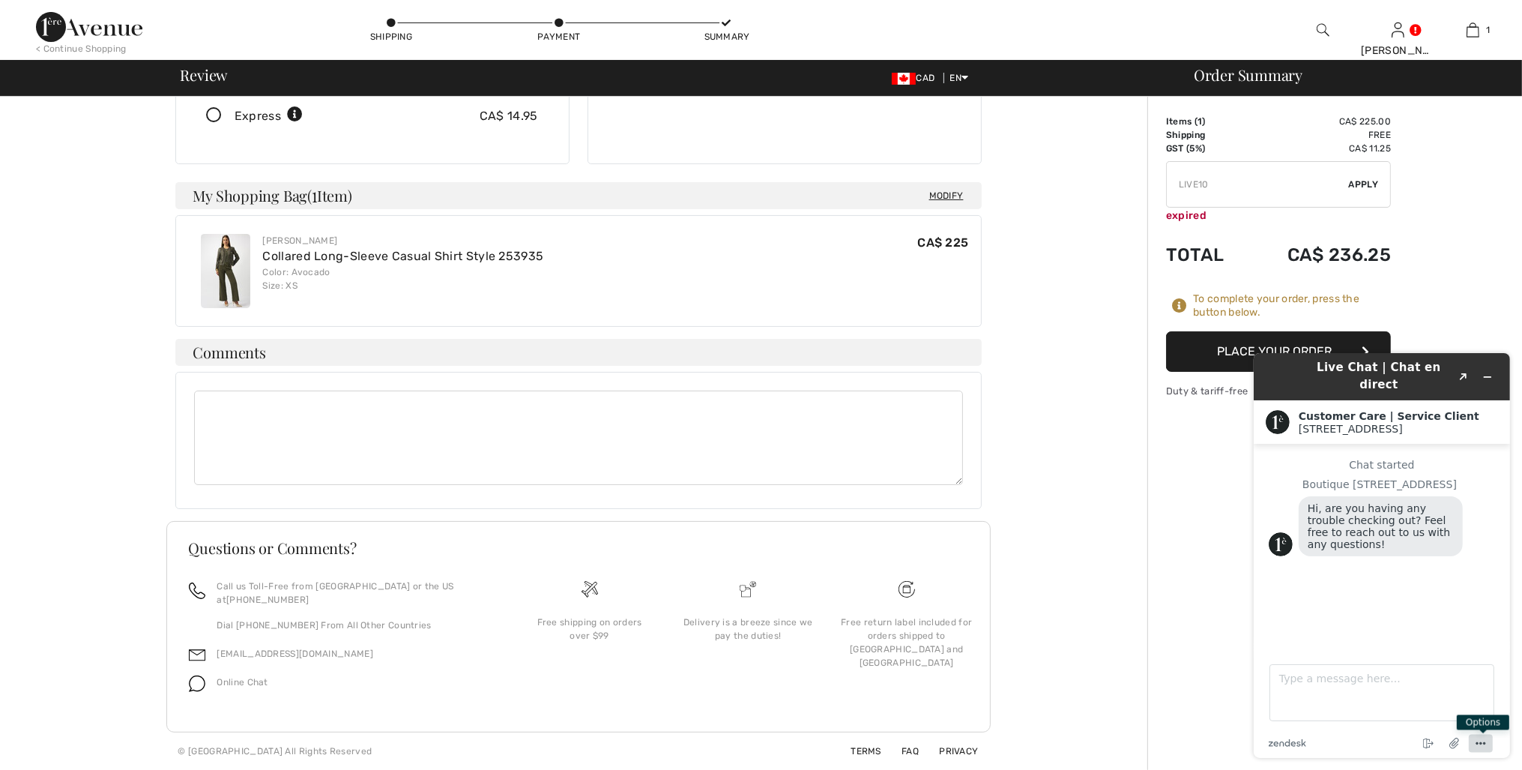
click at [1490, 746] on button "Menu" at bounding box center [1480, 743] width 24 height 18
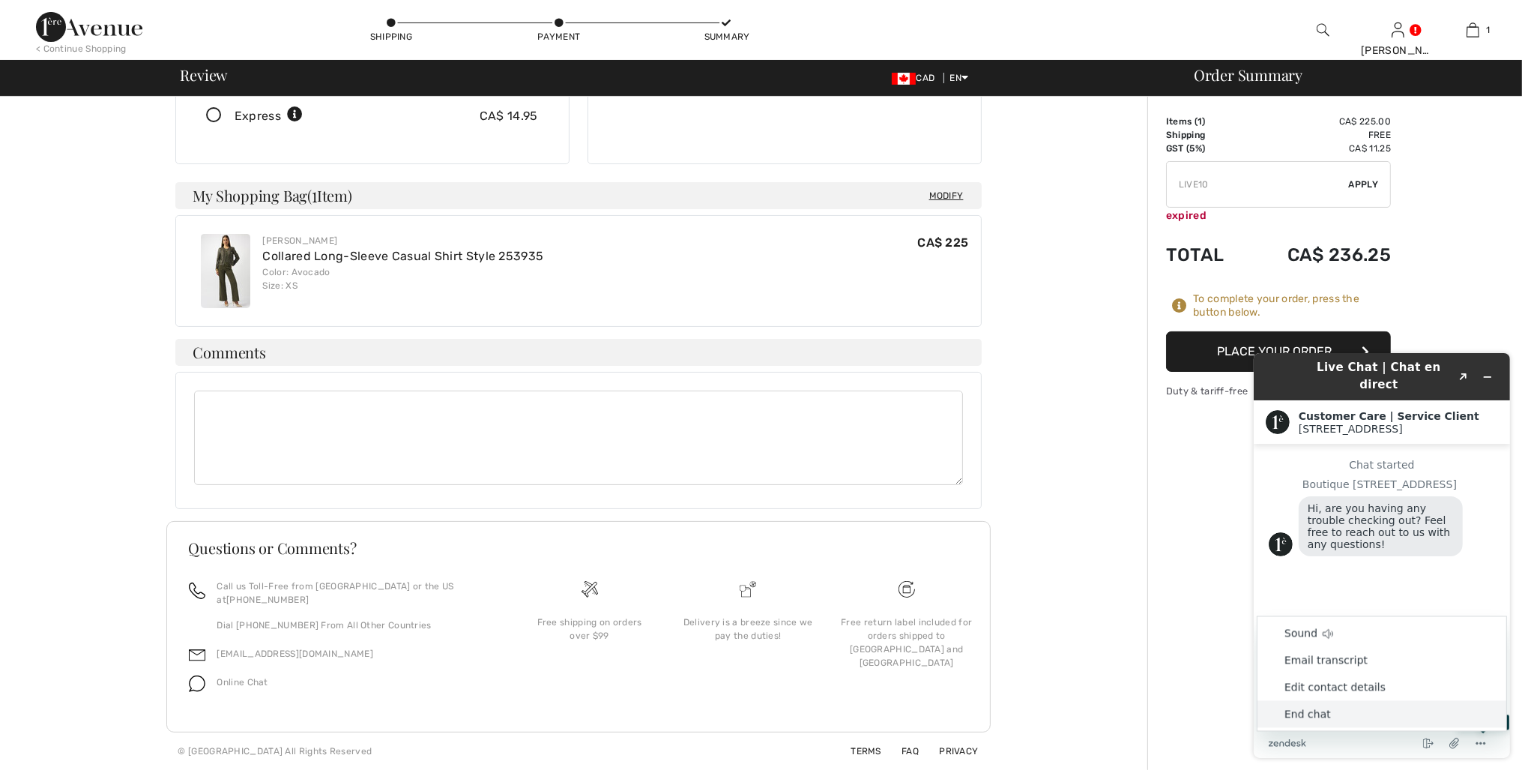
click at [1307, 716] on li "End chat" at bounding box center [1381, 713] width 249 height 27
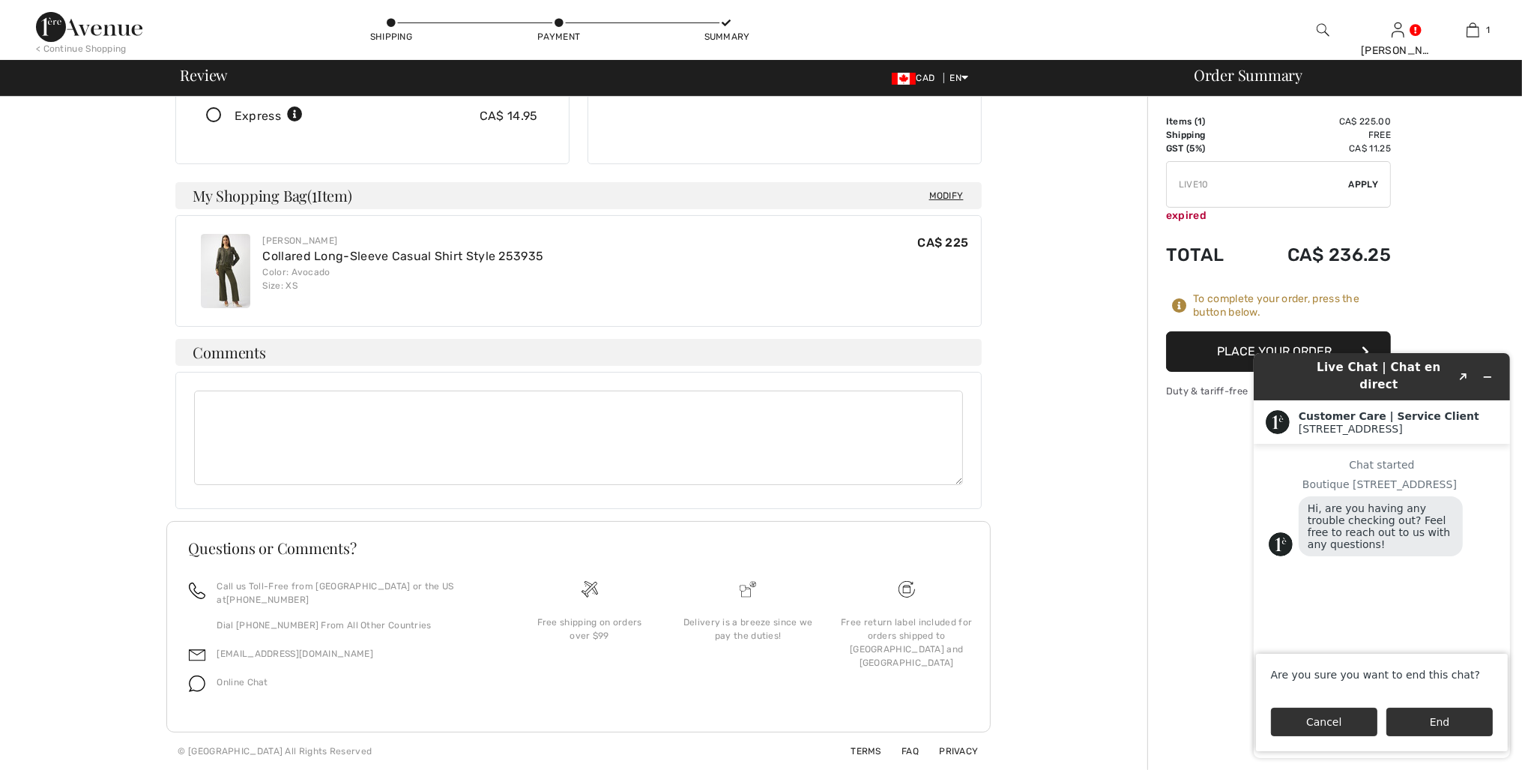
click at [1342, 714] on button "Cancel" at bounding box center [1323, 721] width 106 height 28
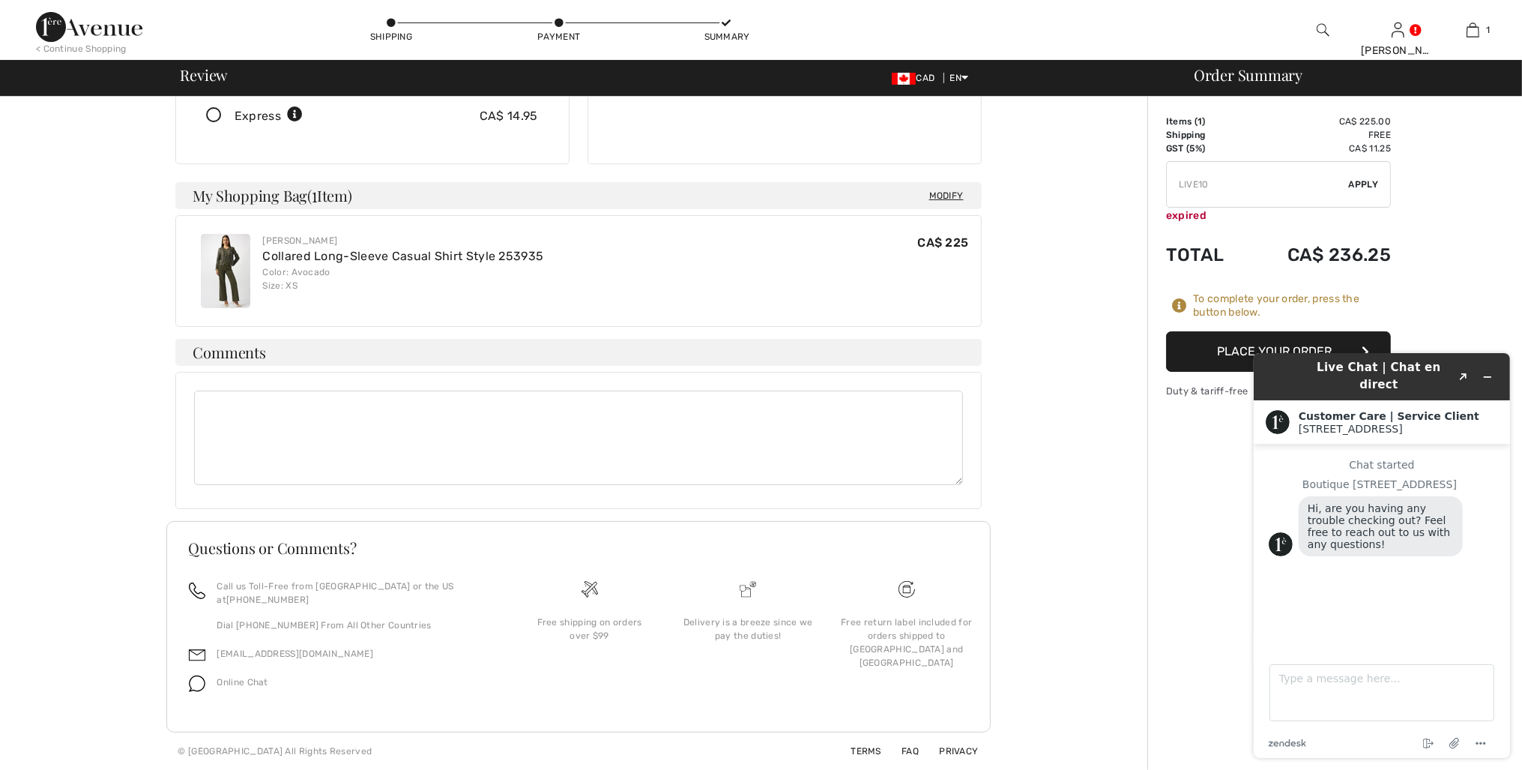
click at [1212, 631] on div "Order Summary Details Items ( 1 ) CA$ 225.00 Promo code CA$ 0.00 Shipping Free …" at bounding box center [1334, 284] width 375 height 970
click at [1492, 371] on icon "Minimize widget" at bounding box center [1486, 376] width 10 height 10
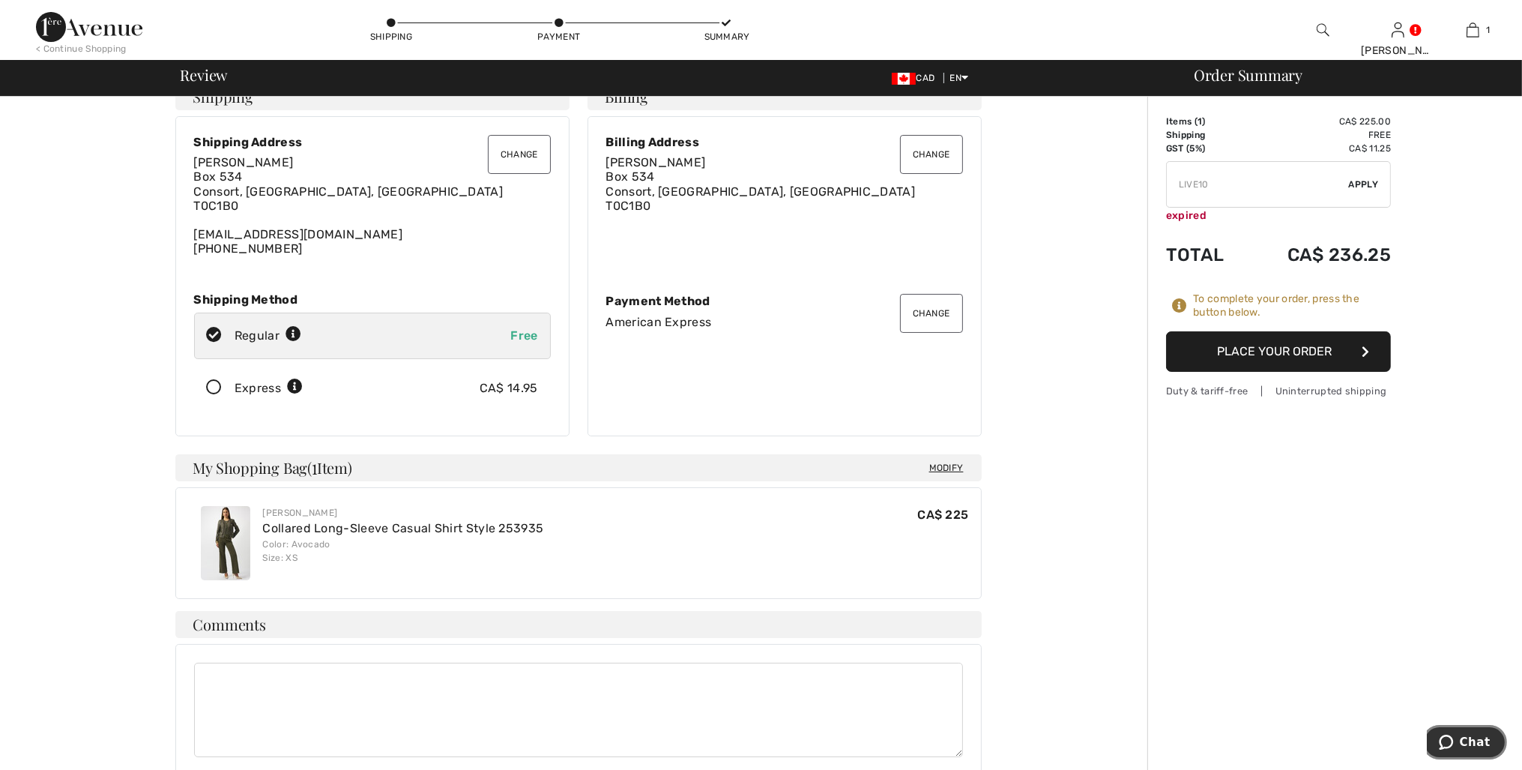
scroll to position [0, 0]
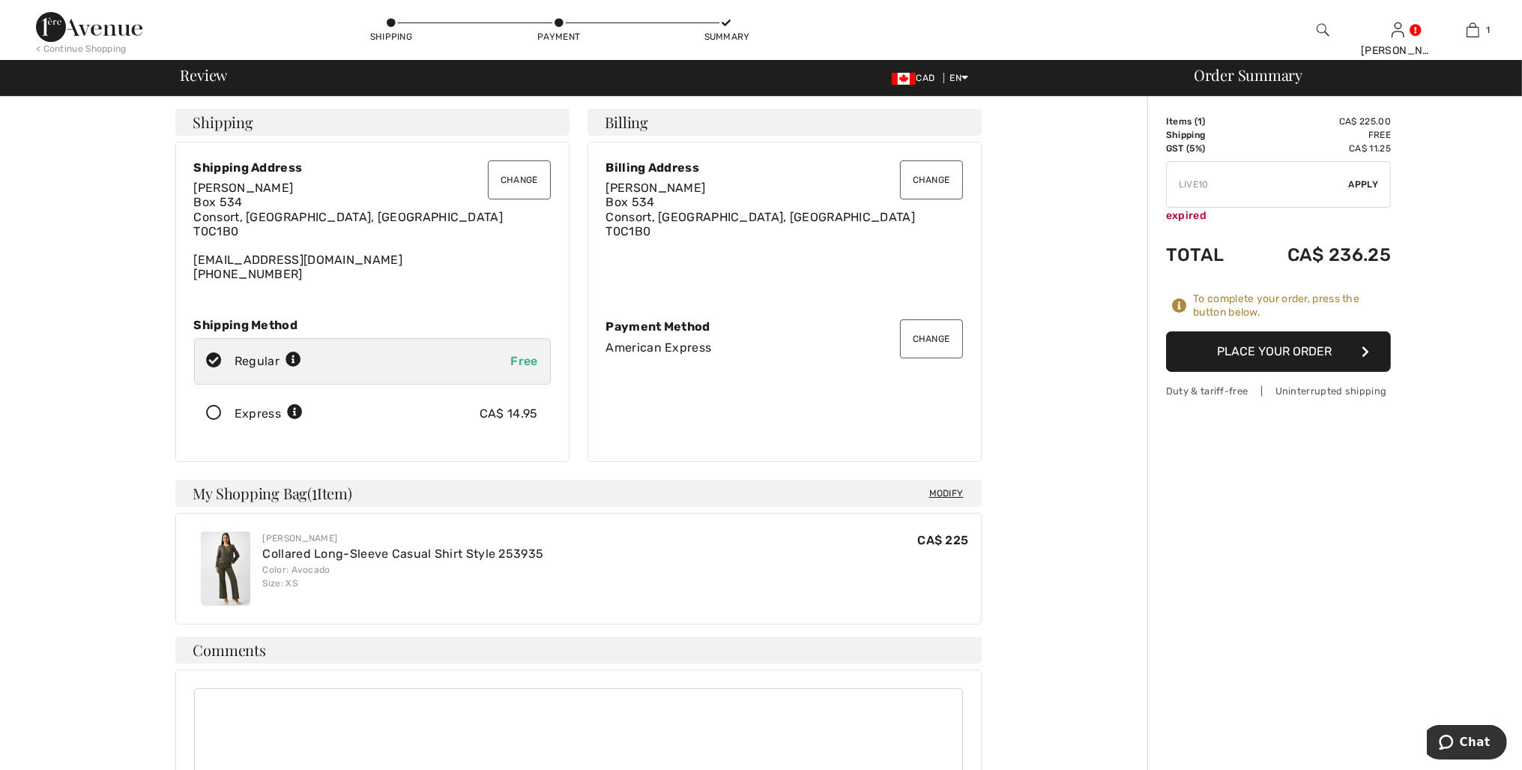
click at [1278, 370] on button "Place Your Order" at bounding box center [1278, 351] width 225 height 40
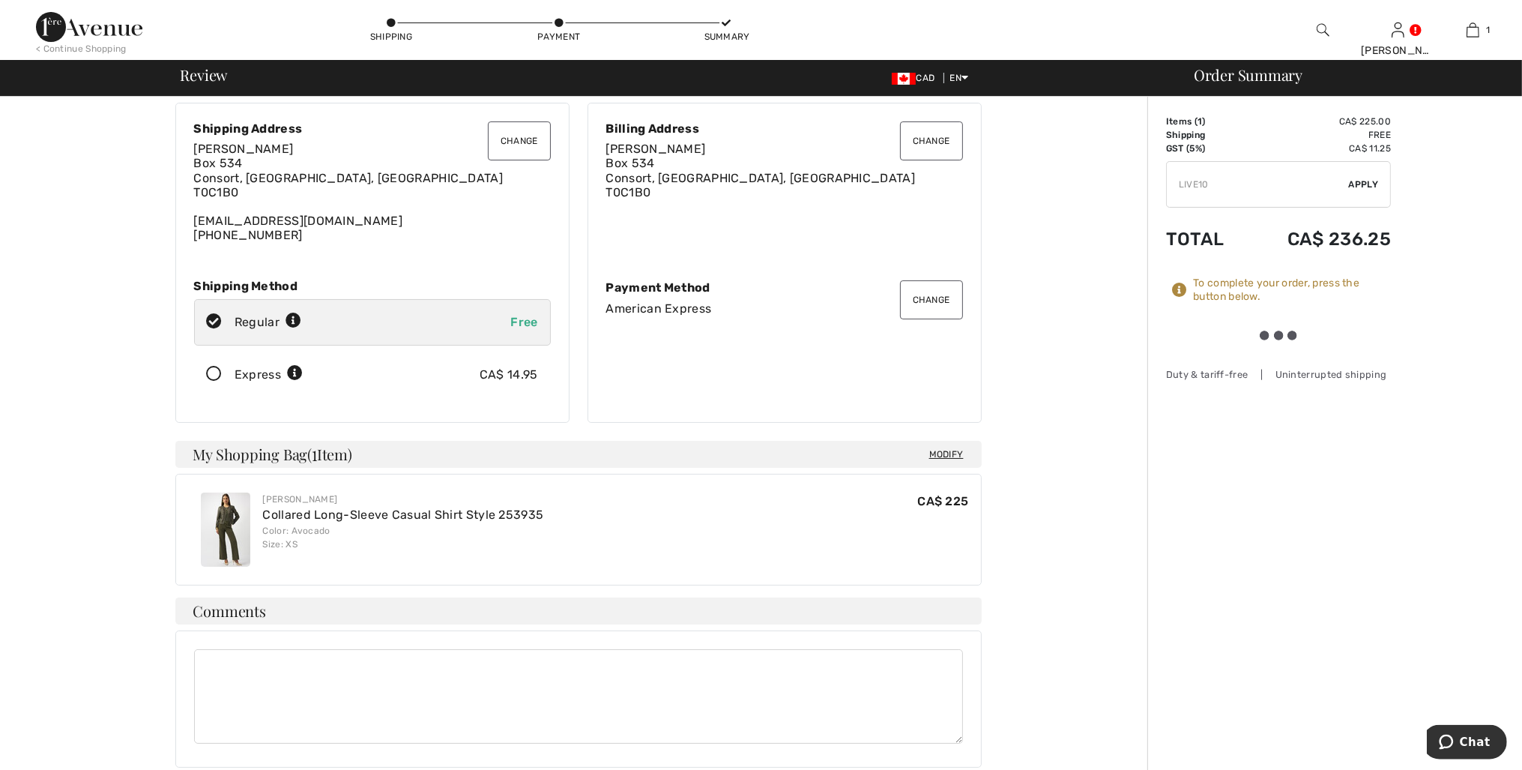
scroll to position [64, 0]
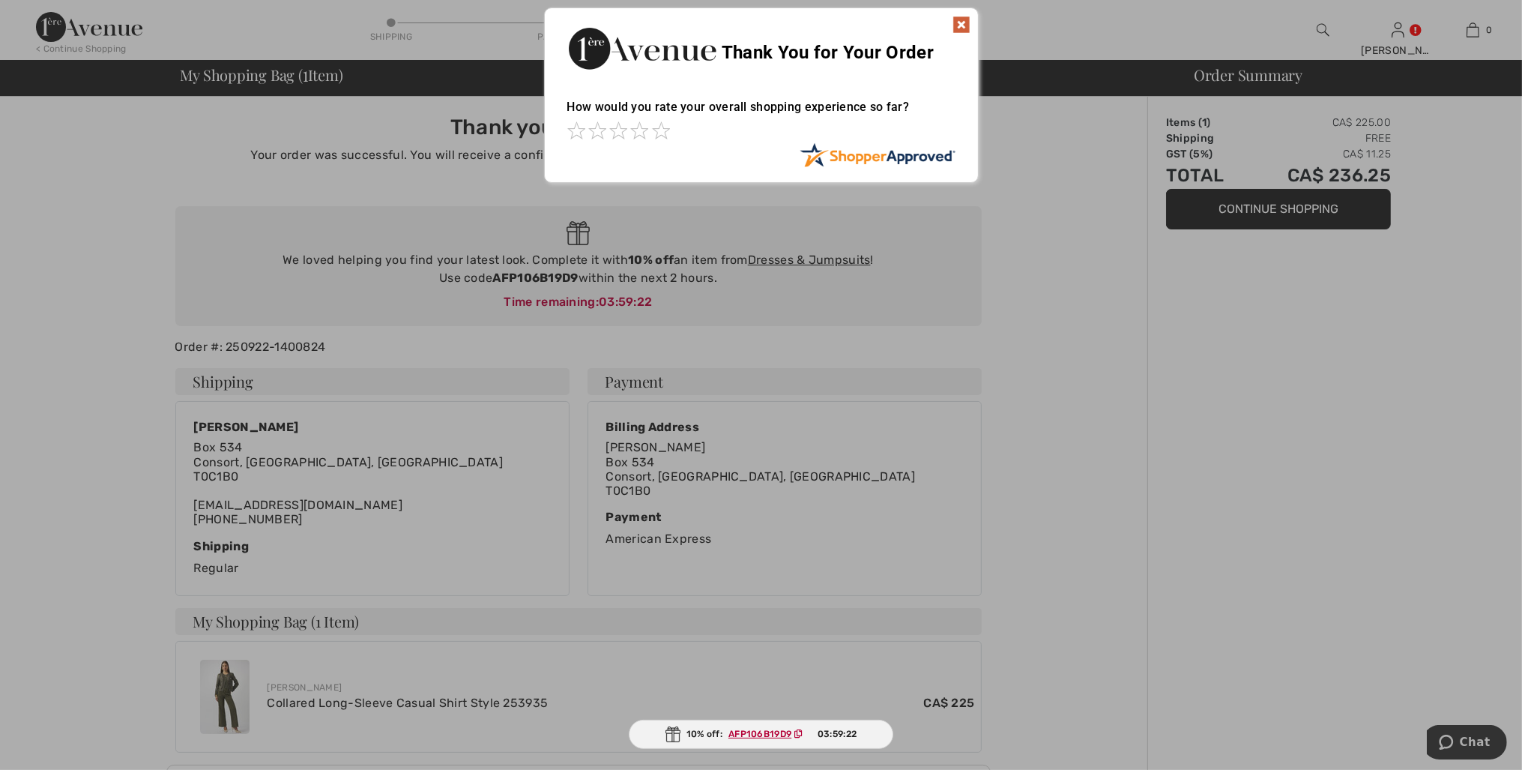
click at [964, 24] on img at bounding box center [961, 25] width 18 height 18
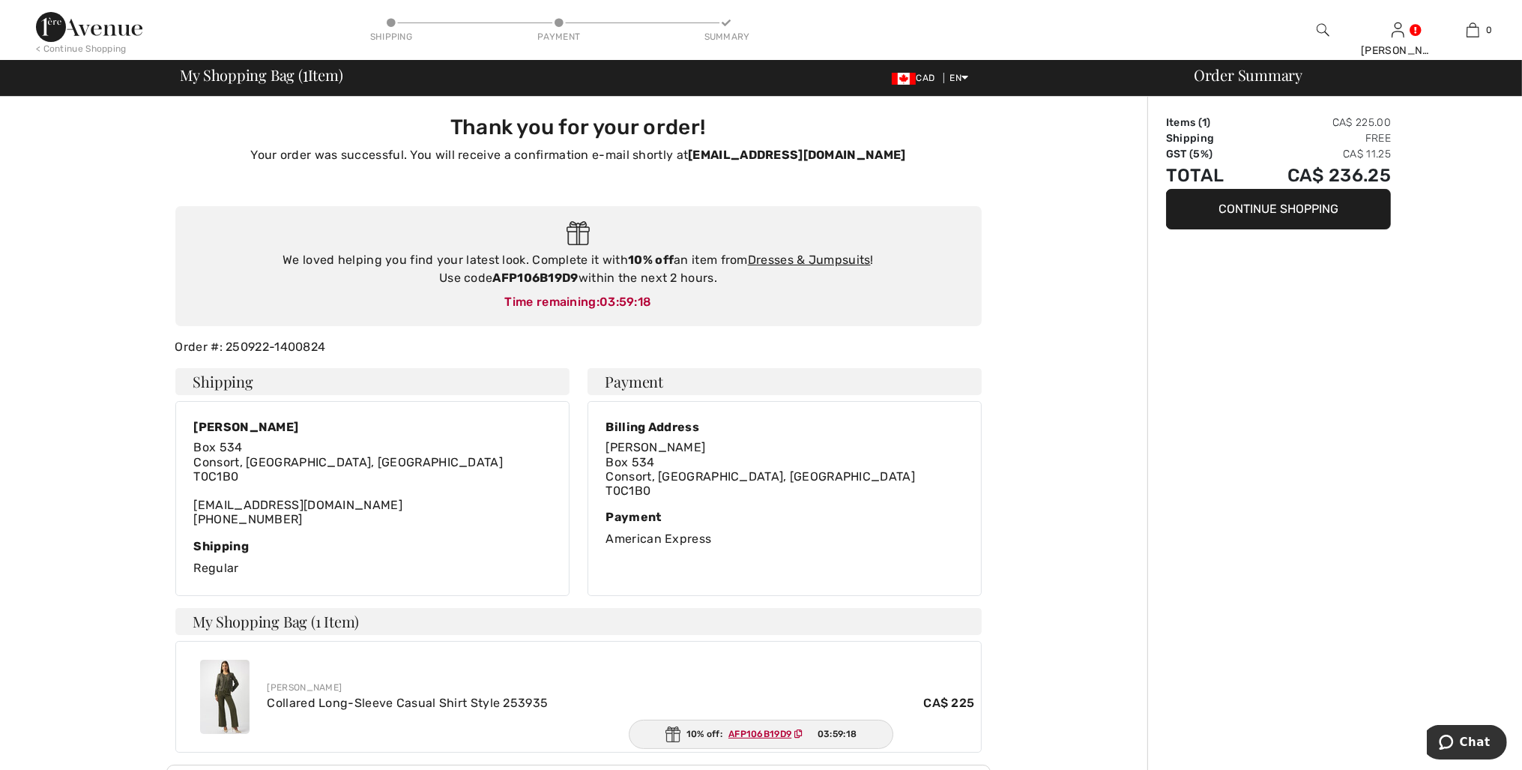
click at [1265, 208] on button "Continue Shopping" at bounding box center [1278, 209] width 225 height 40
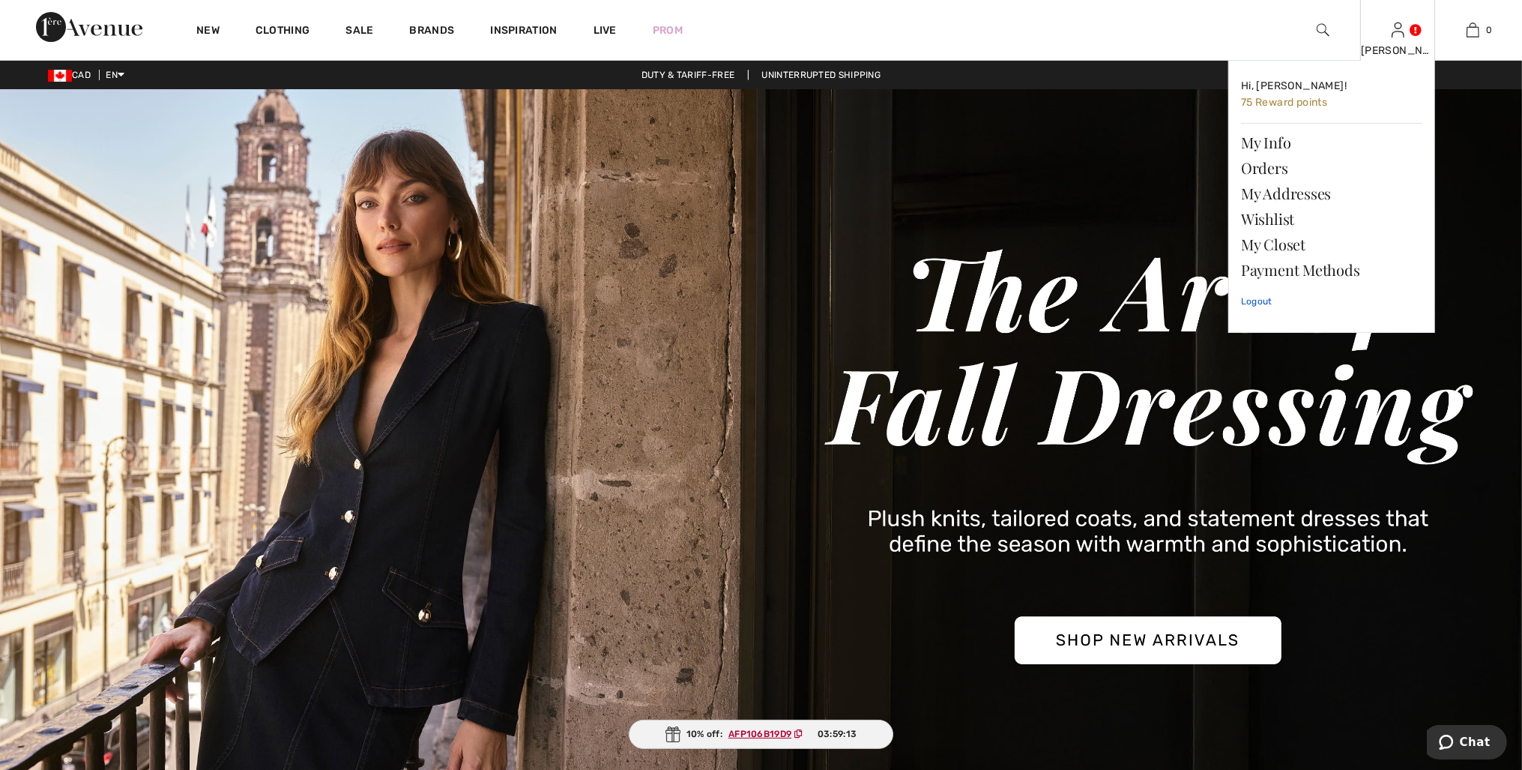
click at [1251, 304] on link "Logout" at bounding box center [1331, 300] width 181 height 37
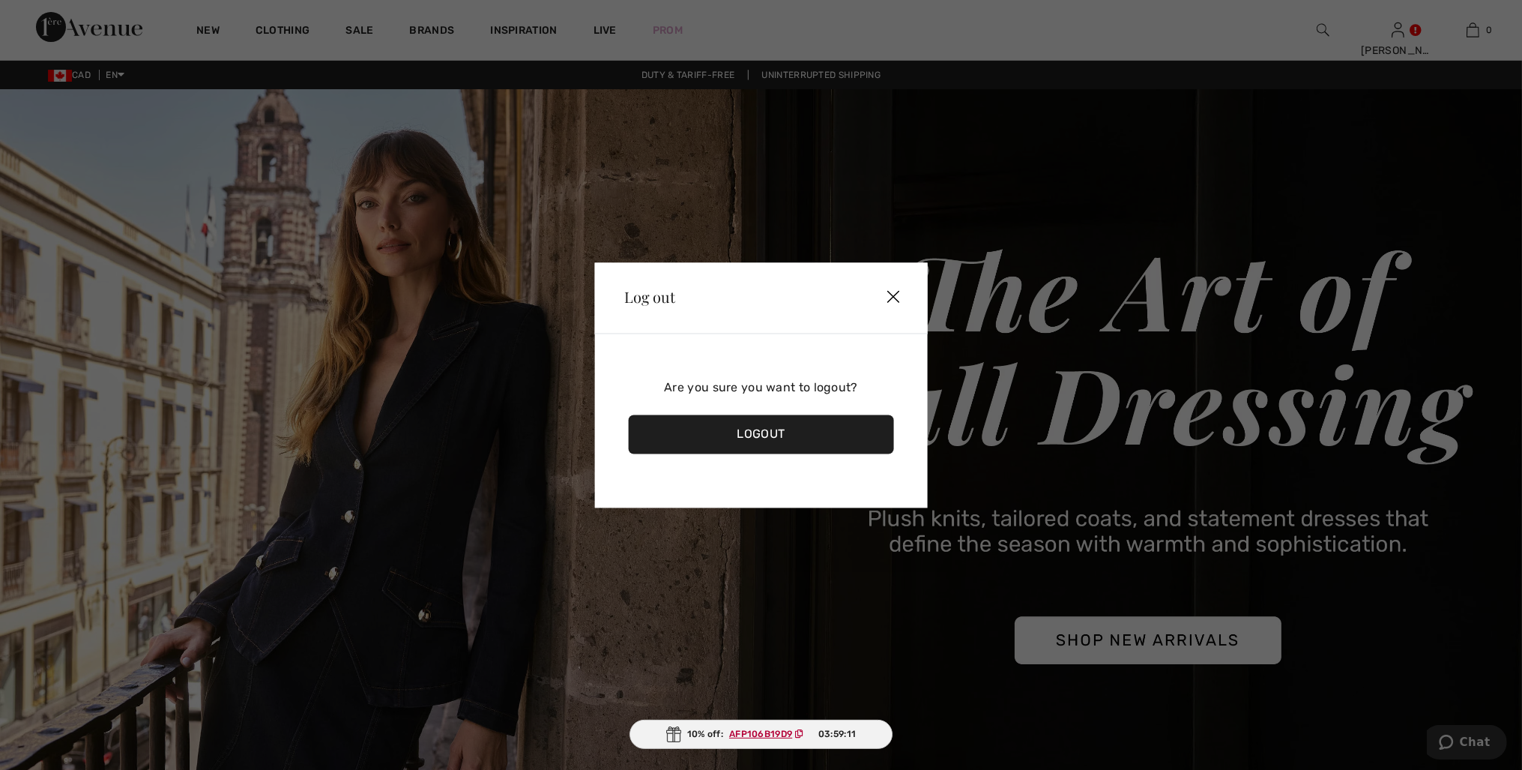
click at [736, 433] on div "Logout" at bounding box center [761, 433] width 266 height 39
